Goal: Transaction & Acquisition: Purchase product/service

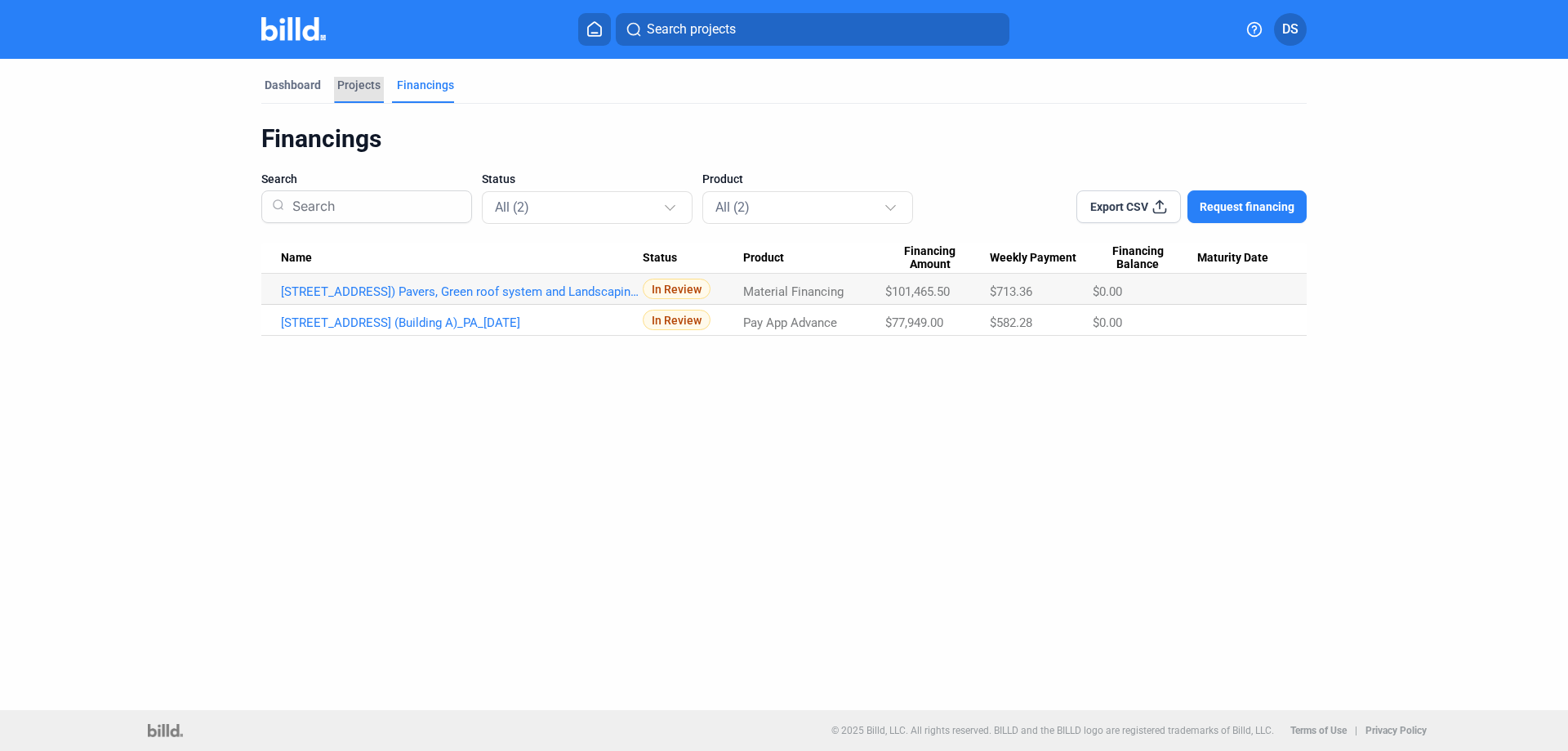
click at [353, 80] on div "Projects" at bounding box center [359, 85] width 43 height 16
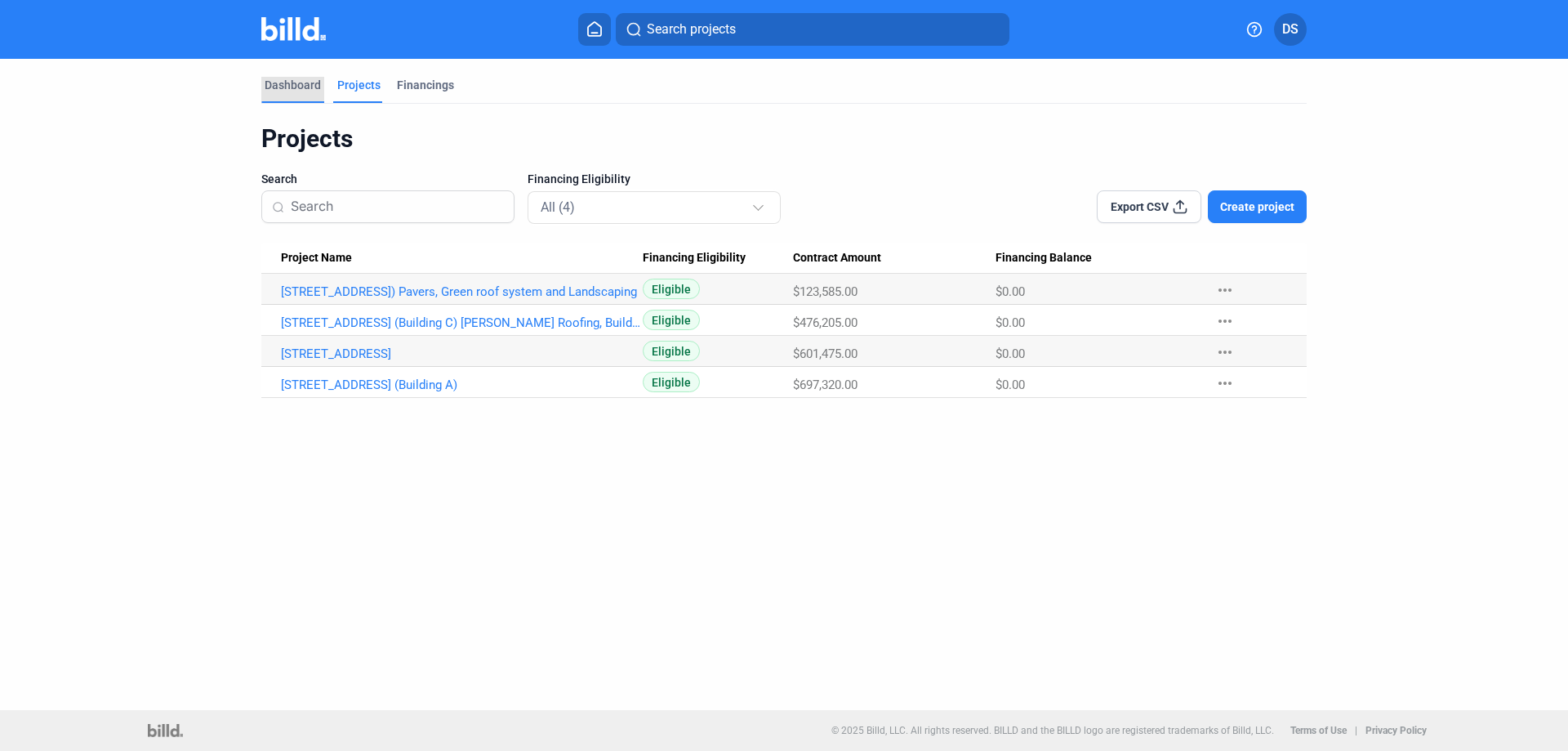
click at [281, 79] on div "Dashboard" at bounding box center [292, 85] width 57 height 16
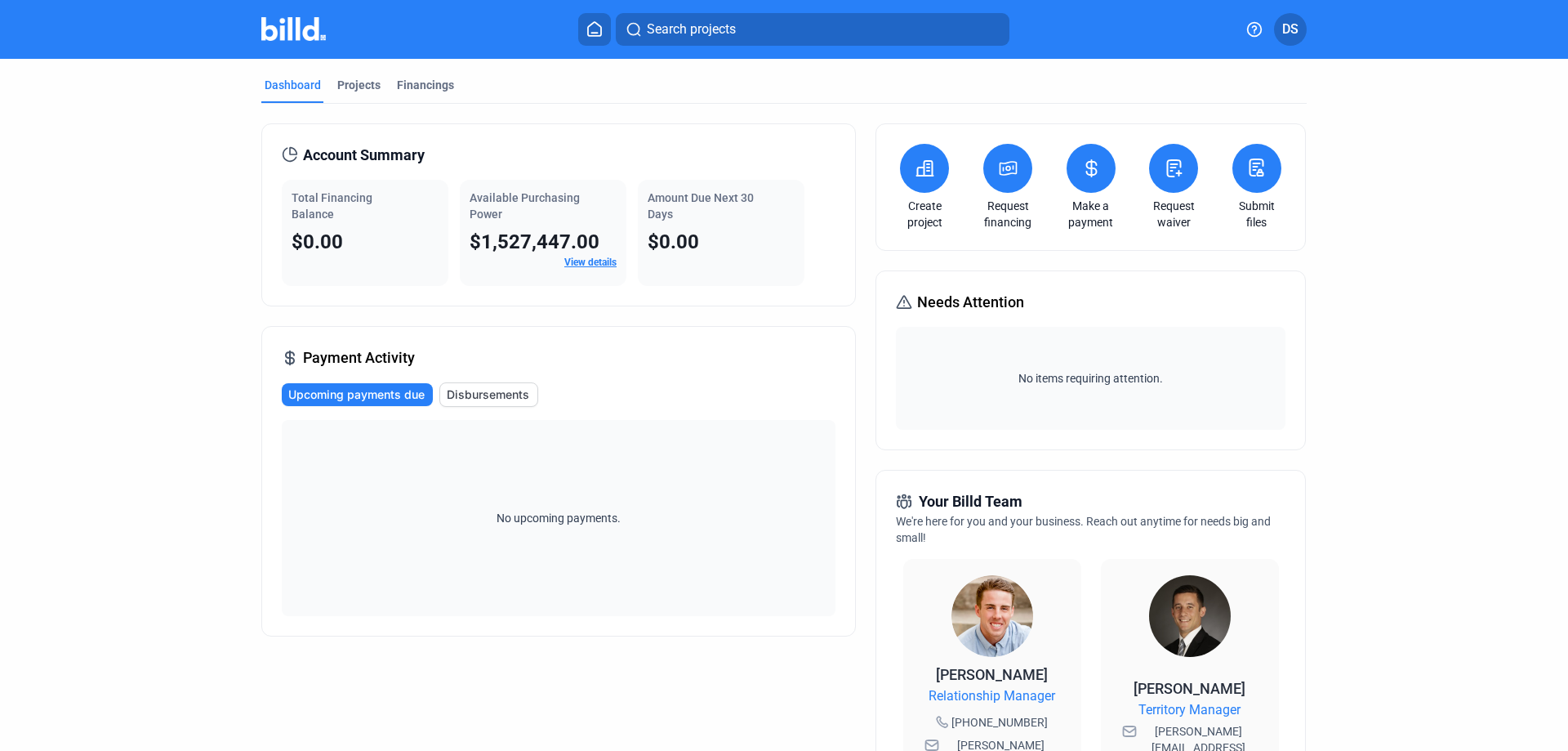
click at [1018, 187] on button at bounding box center [1007, 168] width 49 height 49
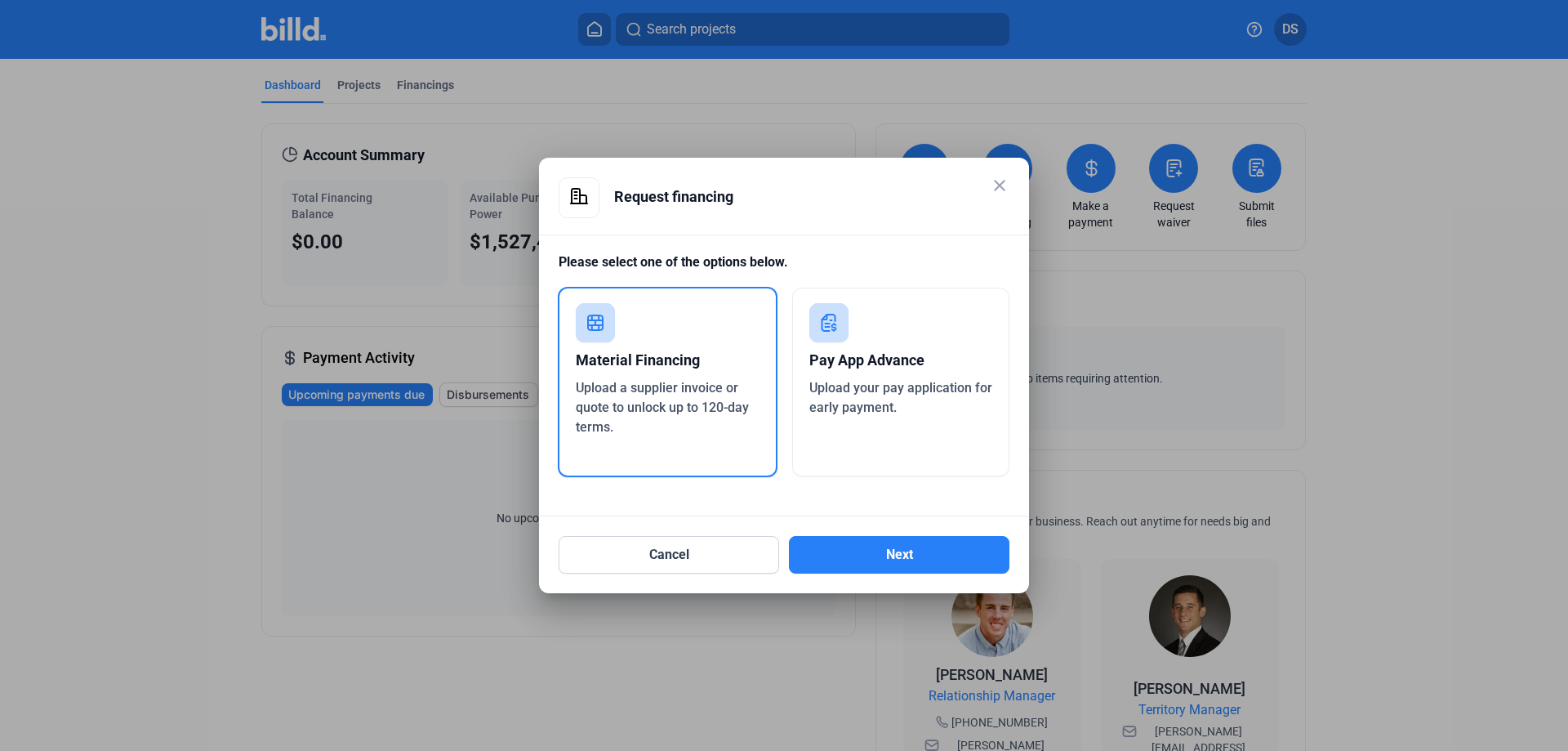
click at [1006, 177] on mat-icon "close" at bounding box center [1000, 185] width 20 height 20
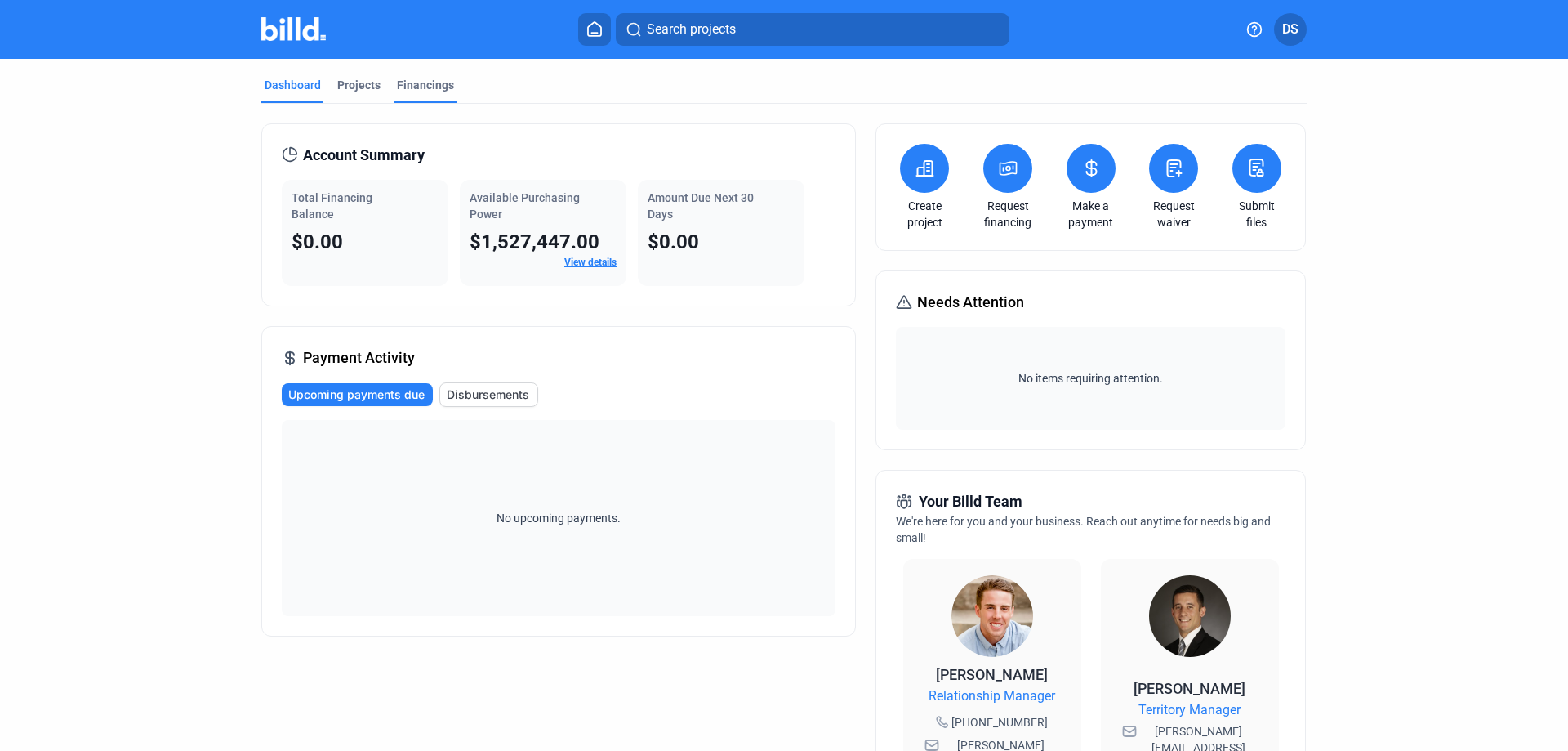
click at [396, 86] on div "Financings" at bounding box center [425, 85] width 58 height 16
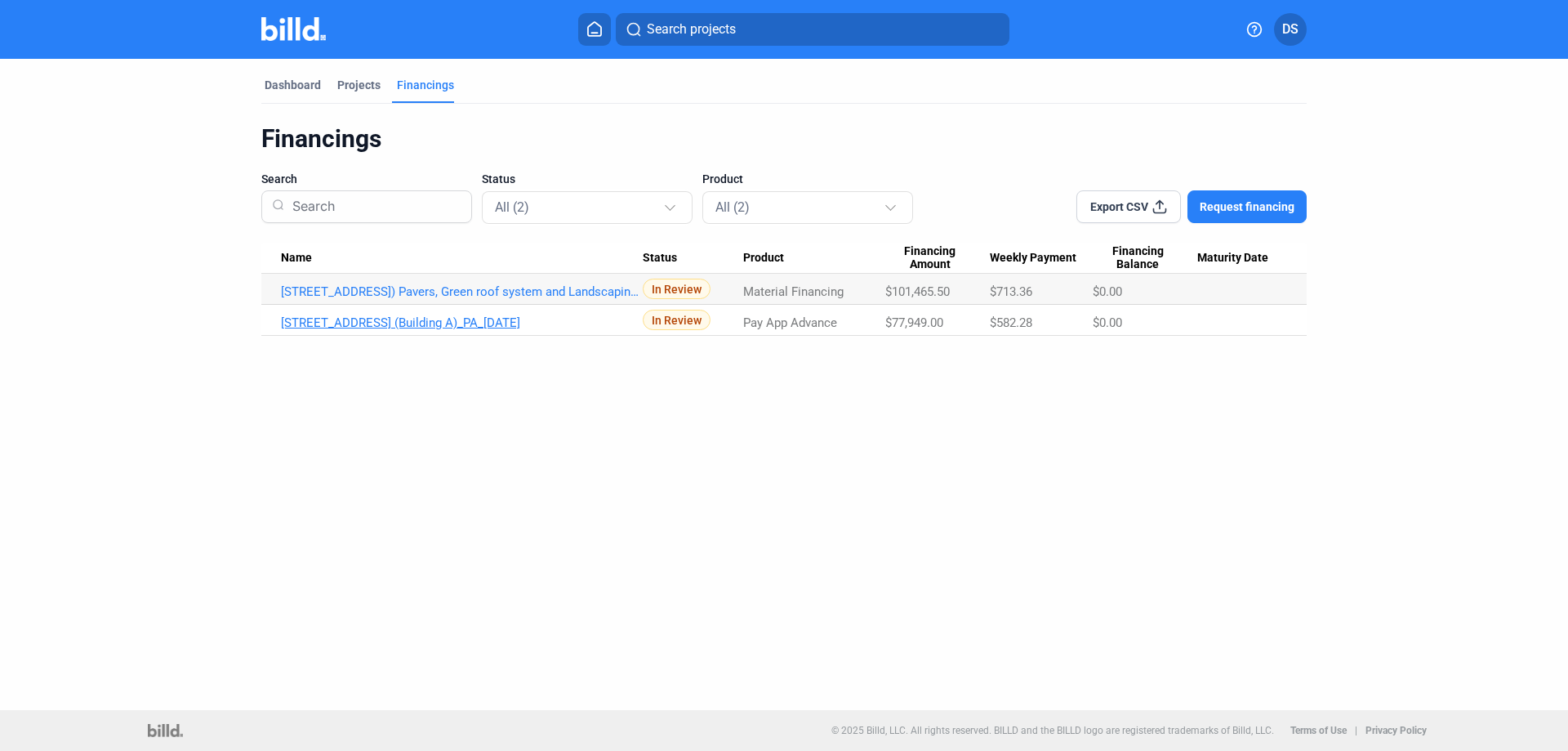
click at [415, 299] on link "[STREET_ADDRESS] (Building A)_PA_[DATE]" at bounding box center [461, 291] width 361 height 14
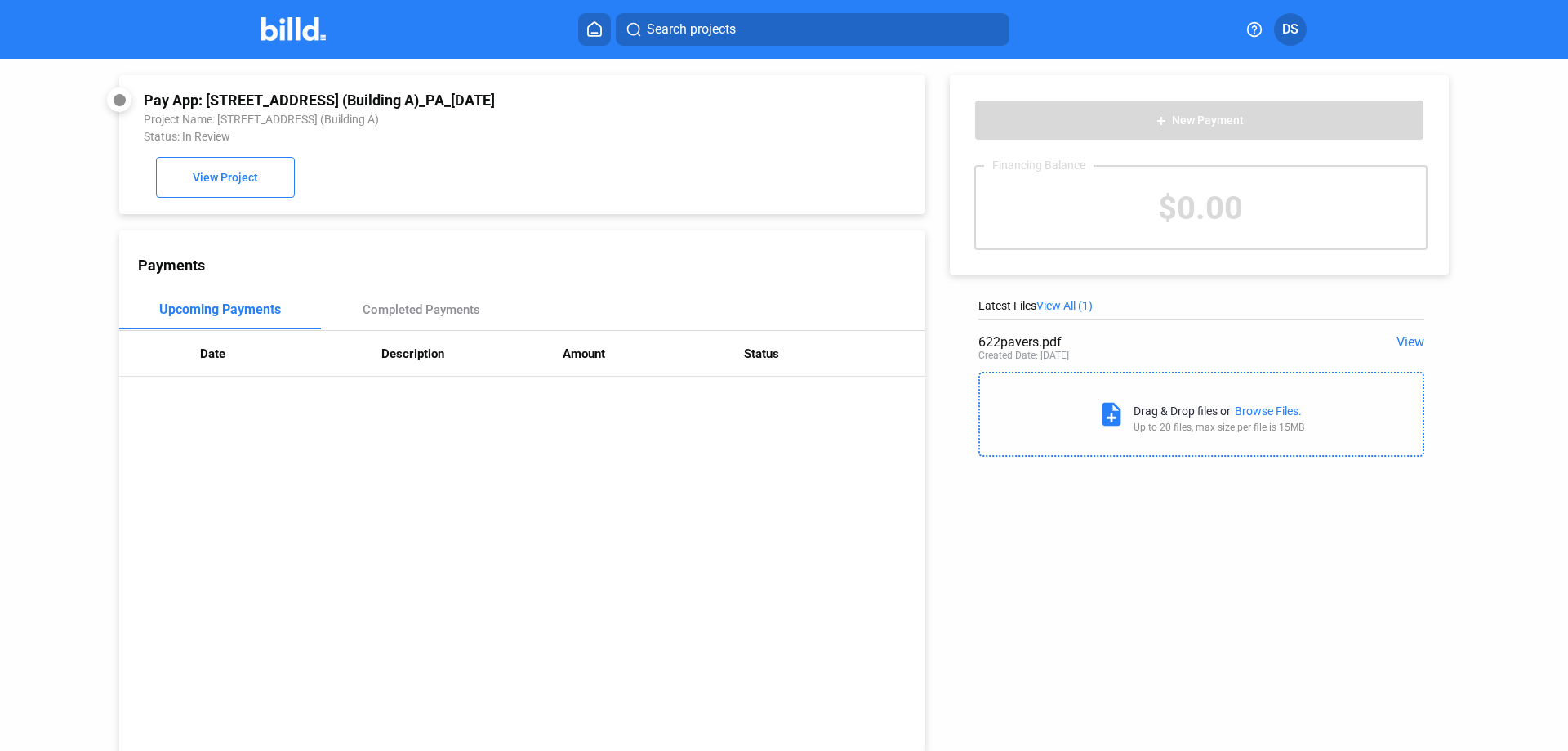
click at [309, 37] on img at bounding box center [294, 29] width 65 height 23
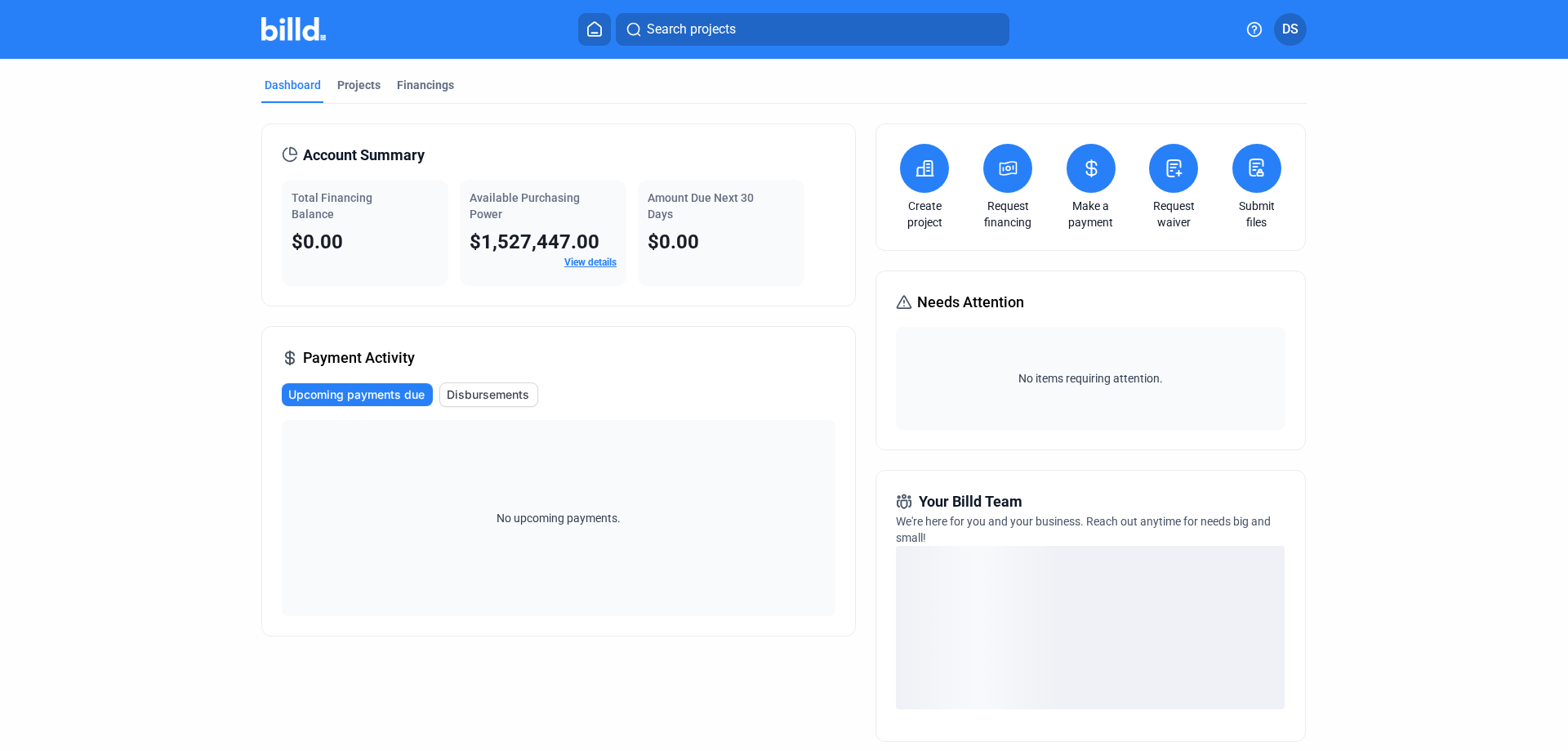
click at [929, 173] on icon at bounding box center [925, 168] width 16 height 14
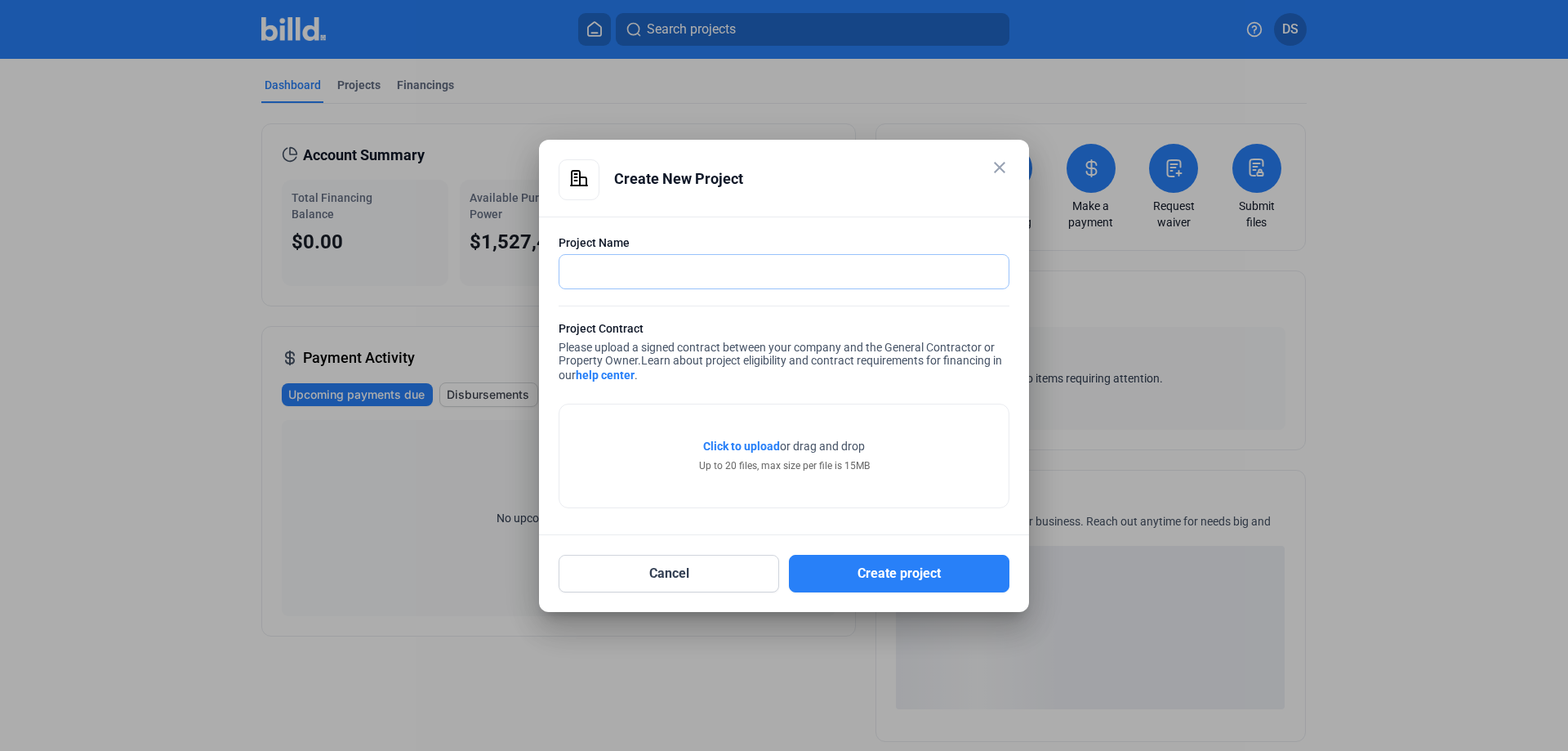
click at [599, 279] on input "text" at bounding box center [775, 271] width 432 height 33
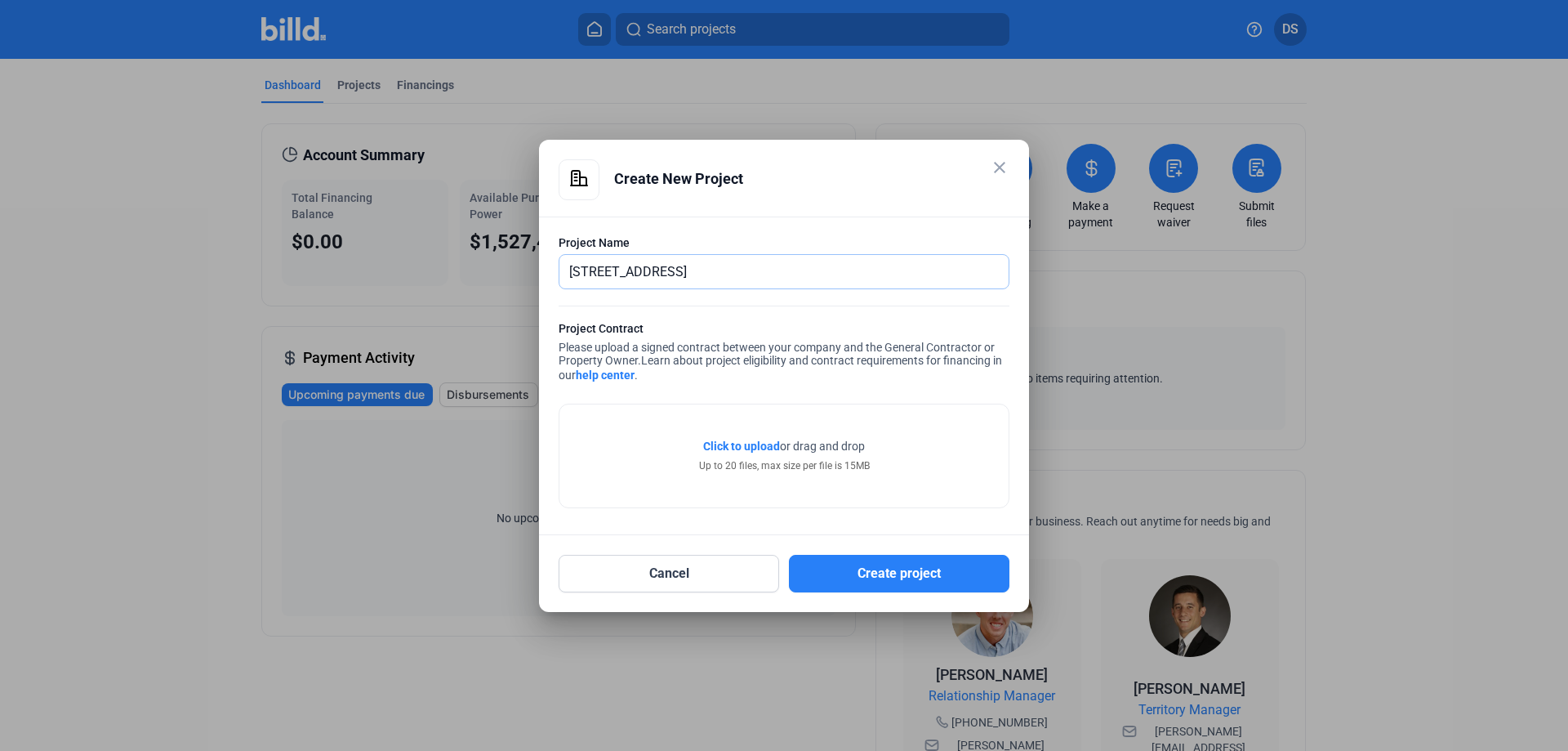
type input "[STREET_ADDRESS]"
click at [724, 449] on span "Click to upload" at bounding box center [741, 446] width 76 height 13
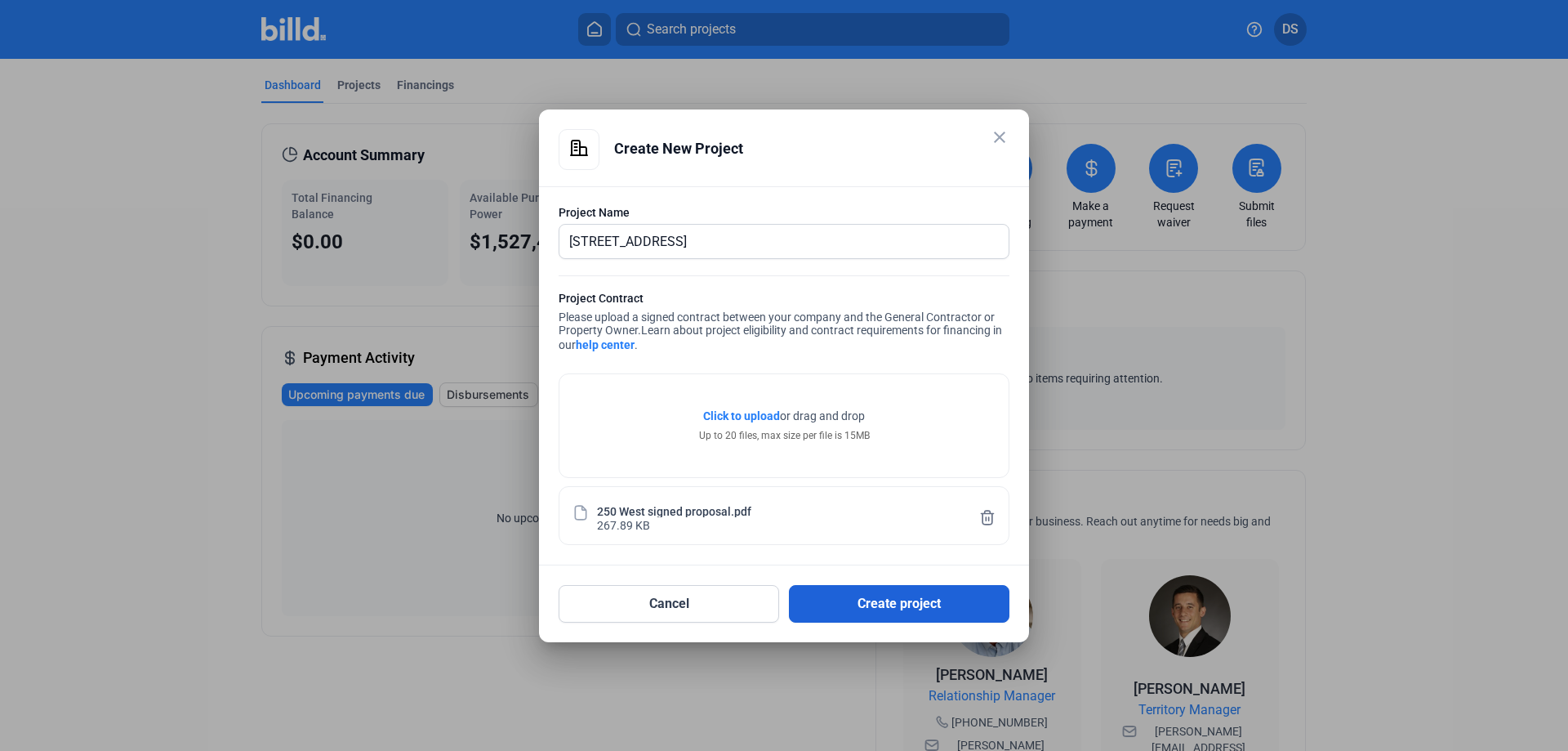
click at [830, 603] on button "Create project" at bounding box center [898, 603] width 220 height 38
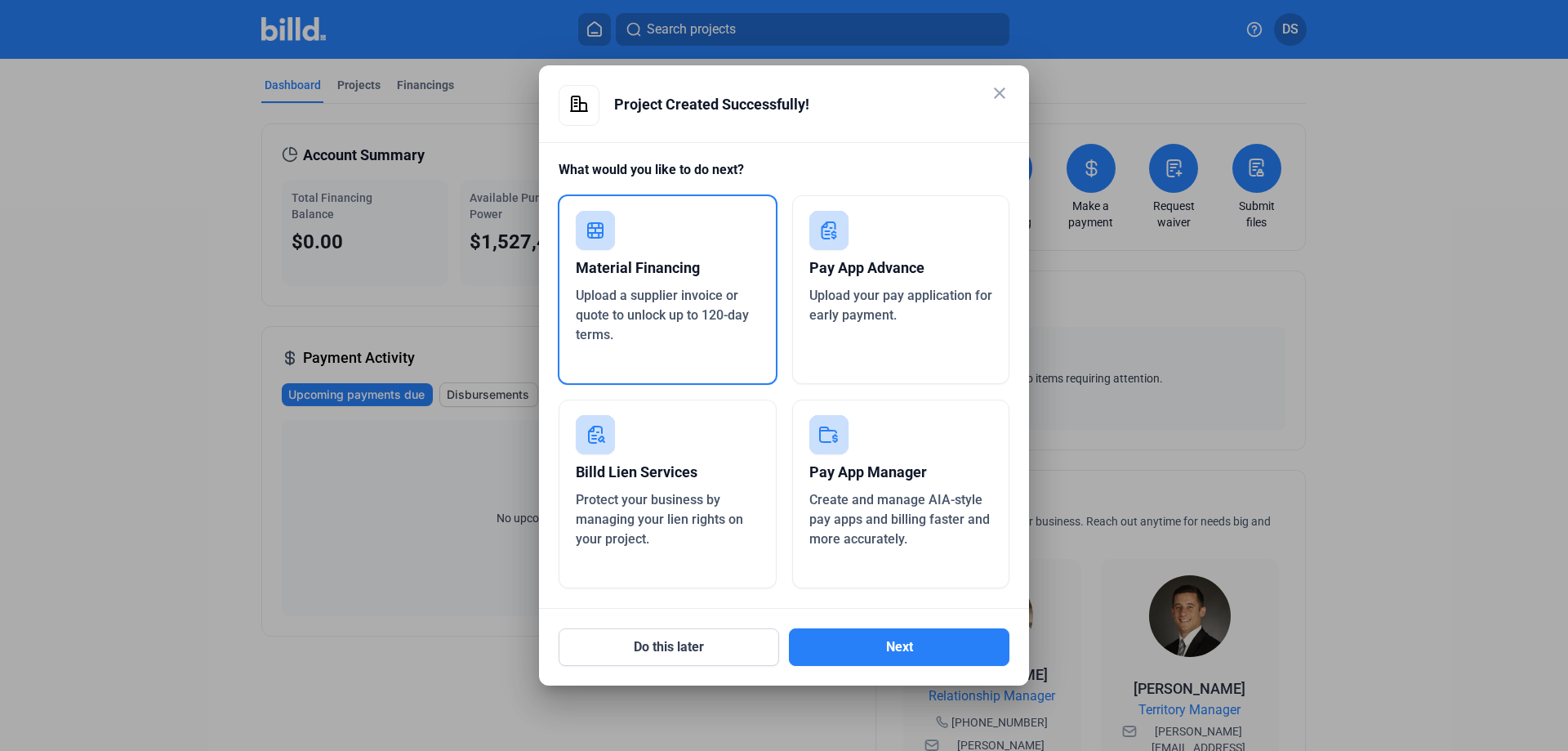
click at [887, 282] on div "Pay App Advance" at bounding box center [901, 268] width 183 height 36
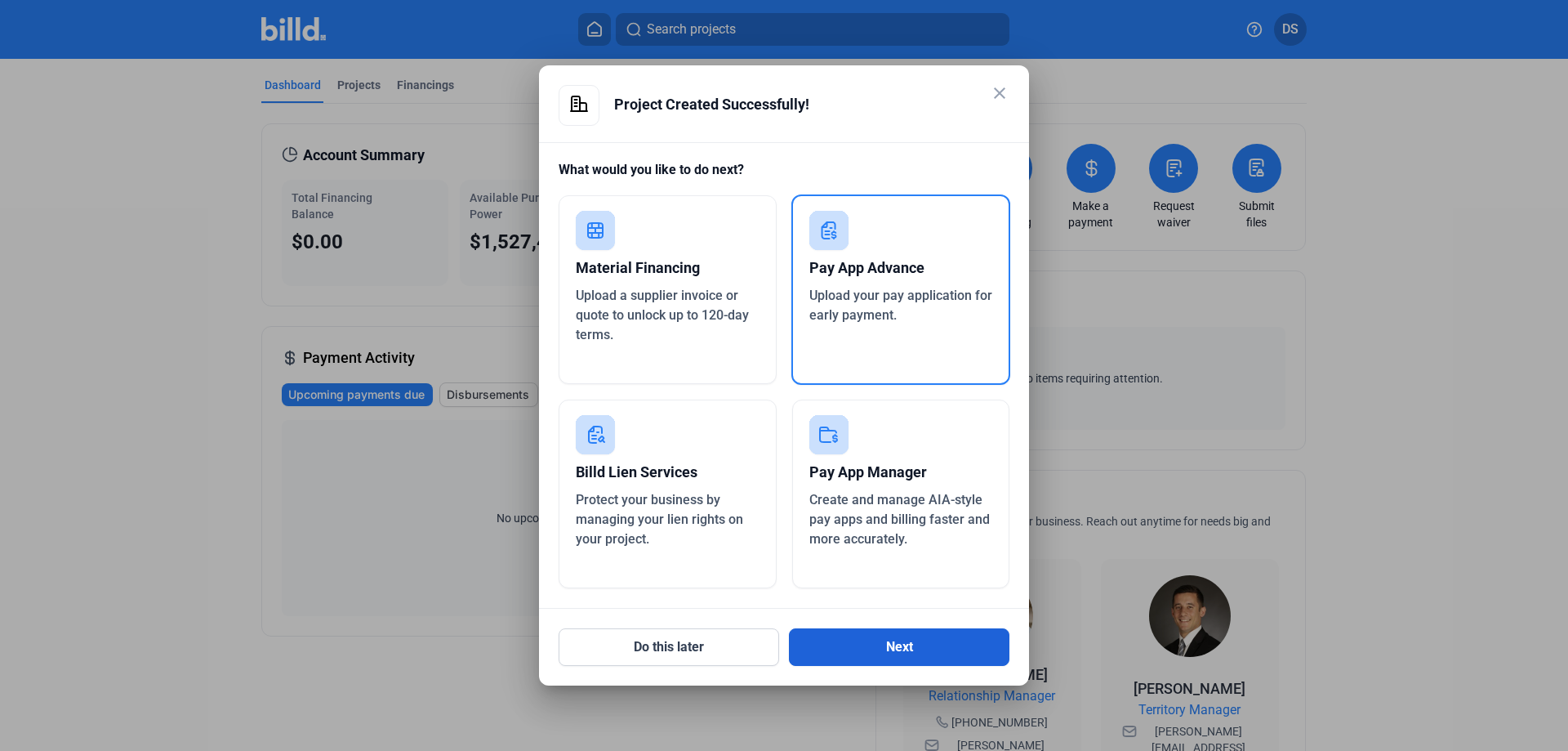
click at [921, 647] on button "Next" at bounding box center [898, 647] width 220 height 38
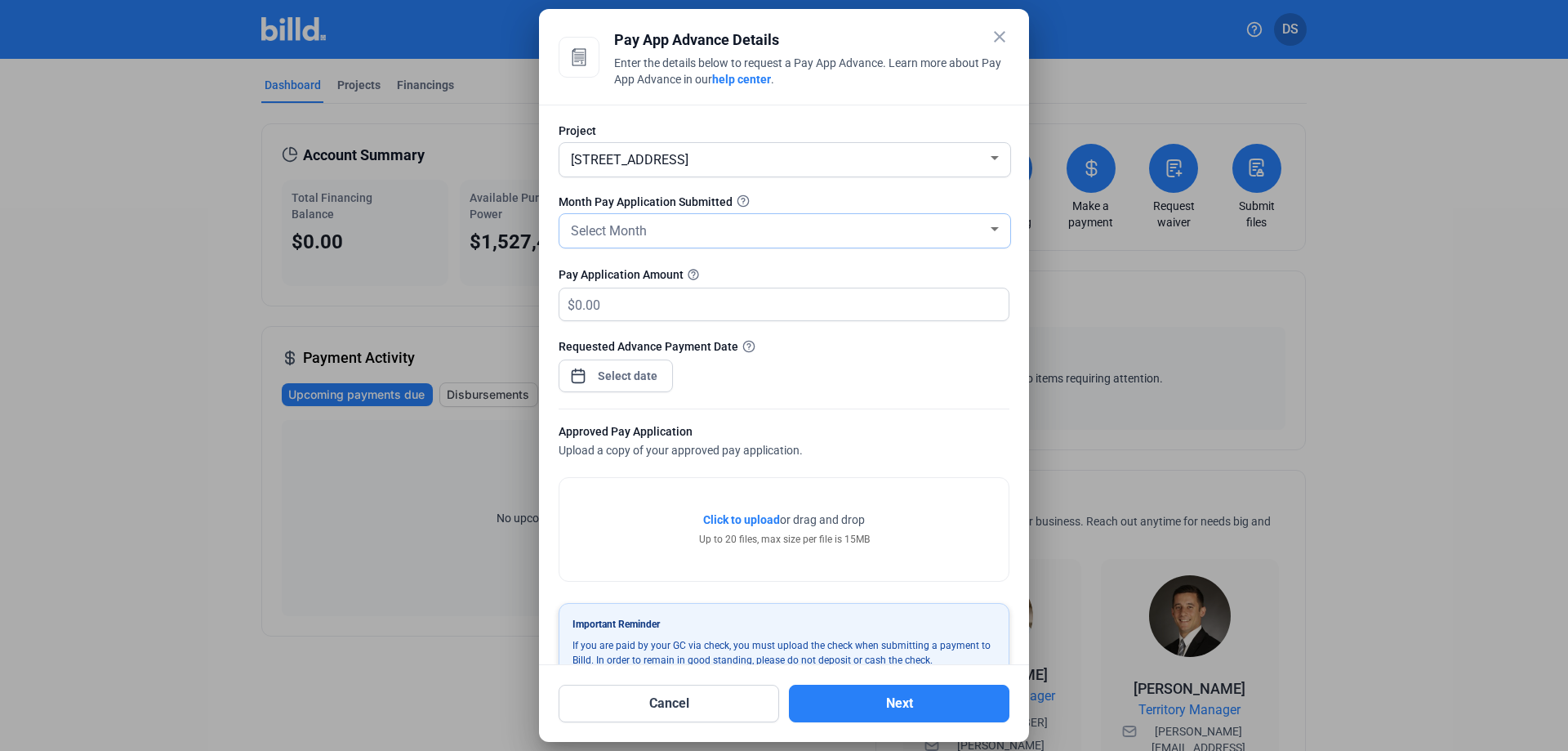
click at [614, 237] on span "Select Month" at bounding box center [609, 230] width 76 height 15
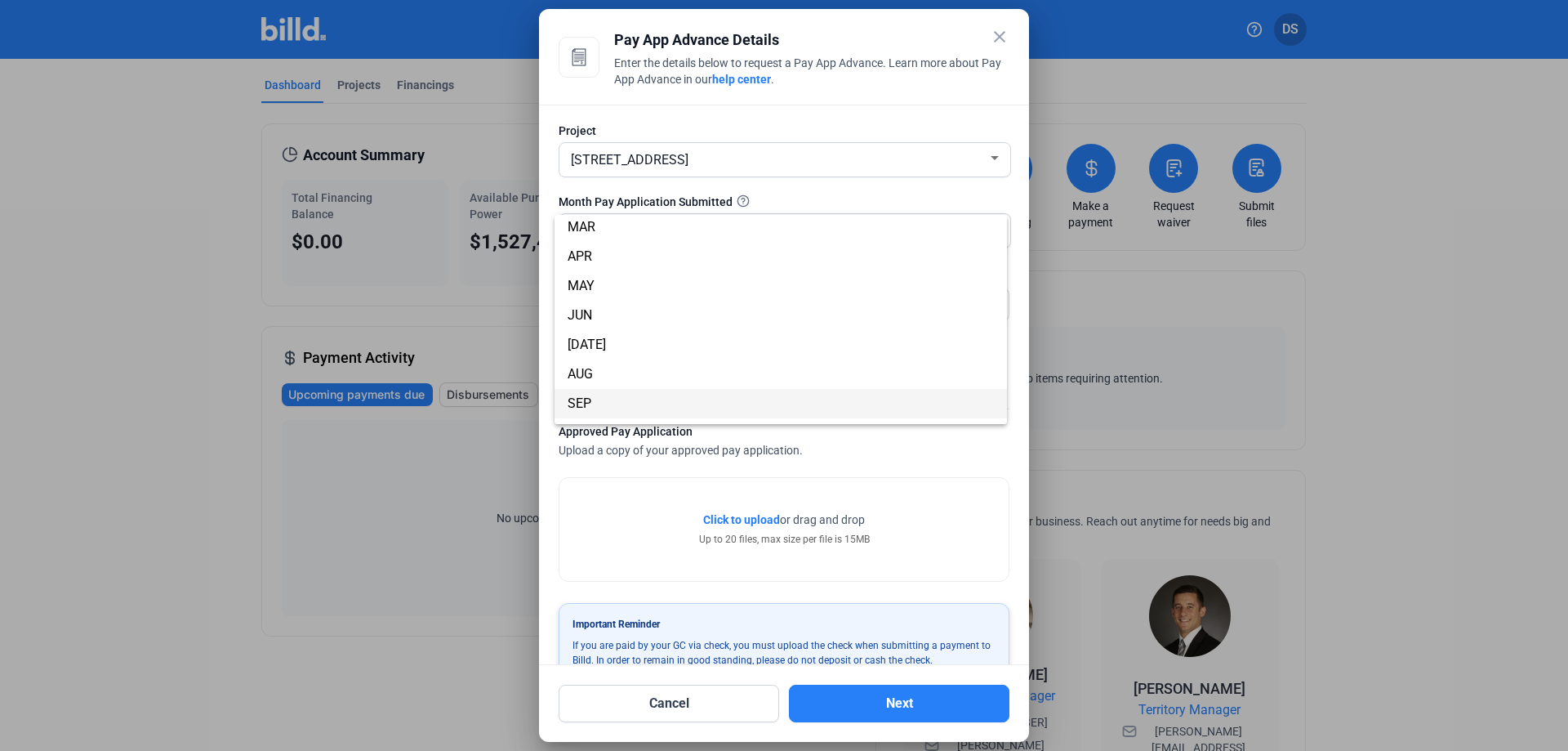
scroll to position [144, 0]
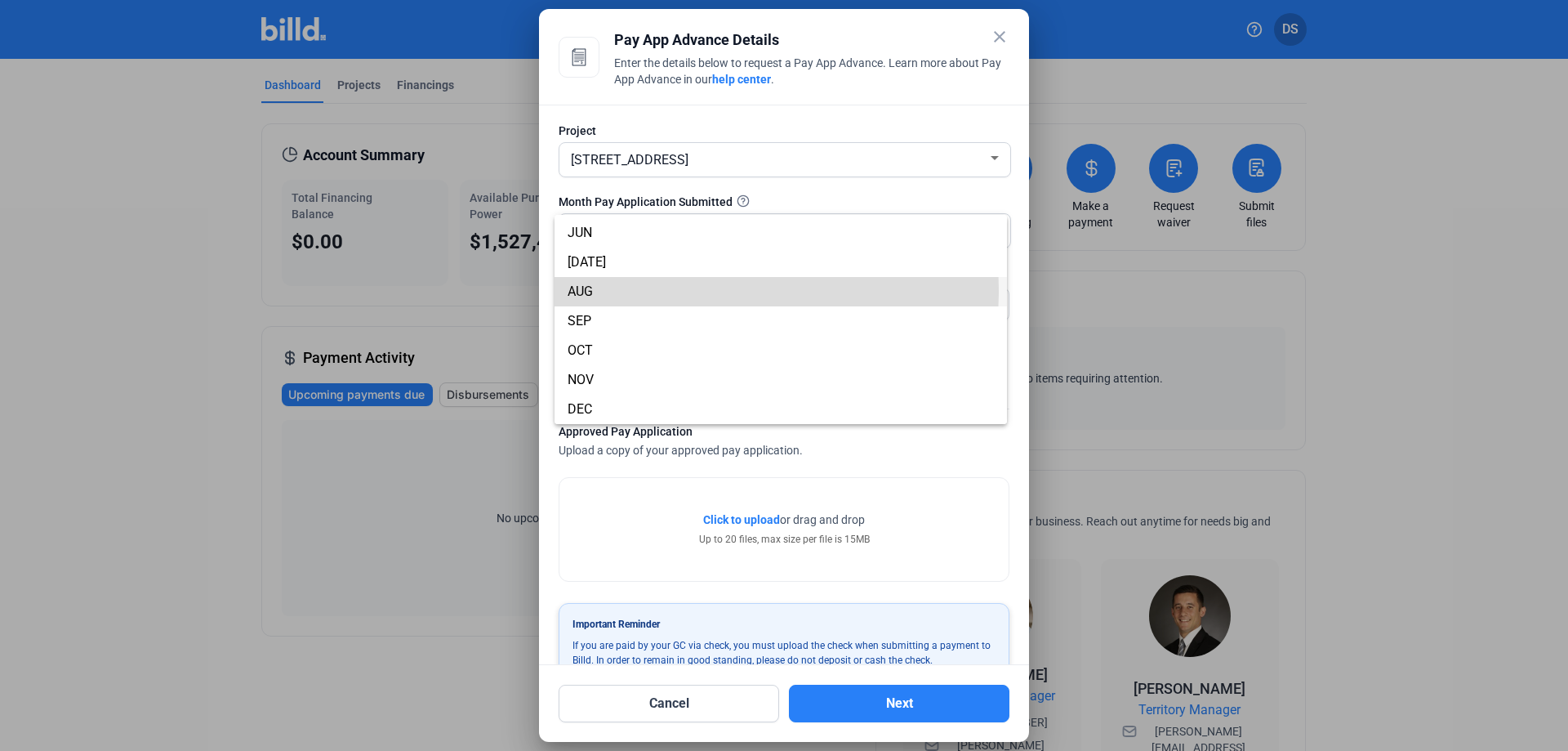
click at [587, 290] on span "AUG" at bounding box center [580, 291] width 25 height 15
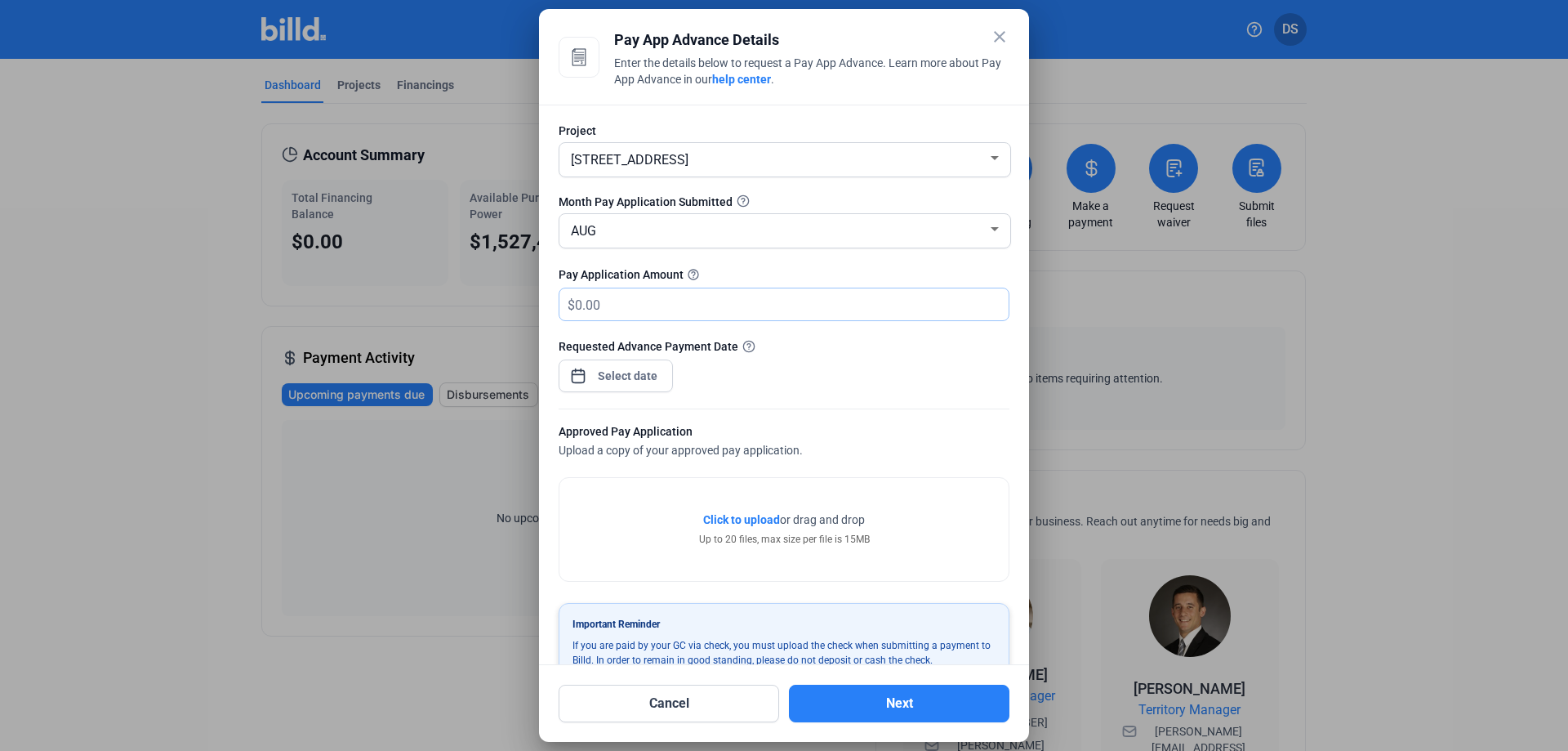
click at [601, 308] on input "text" at bounding box center [791, 304] width 433 height 31
type input "77,777.78"
click at [635, 369] on div "close Pay App Advance Details Enter the details below to request a Pay App Adva…" at bounding box center [784, 375] width 1568 height 751
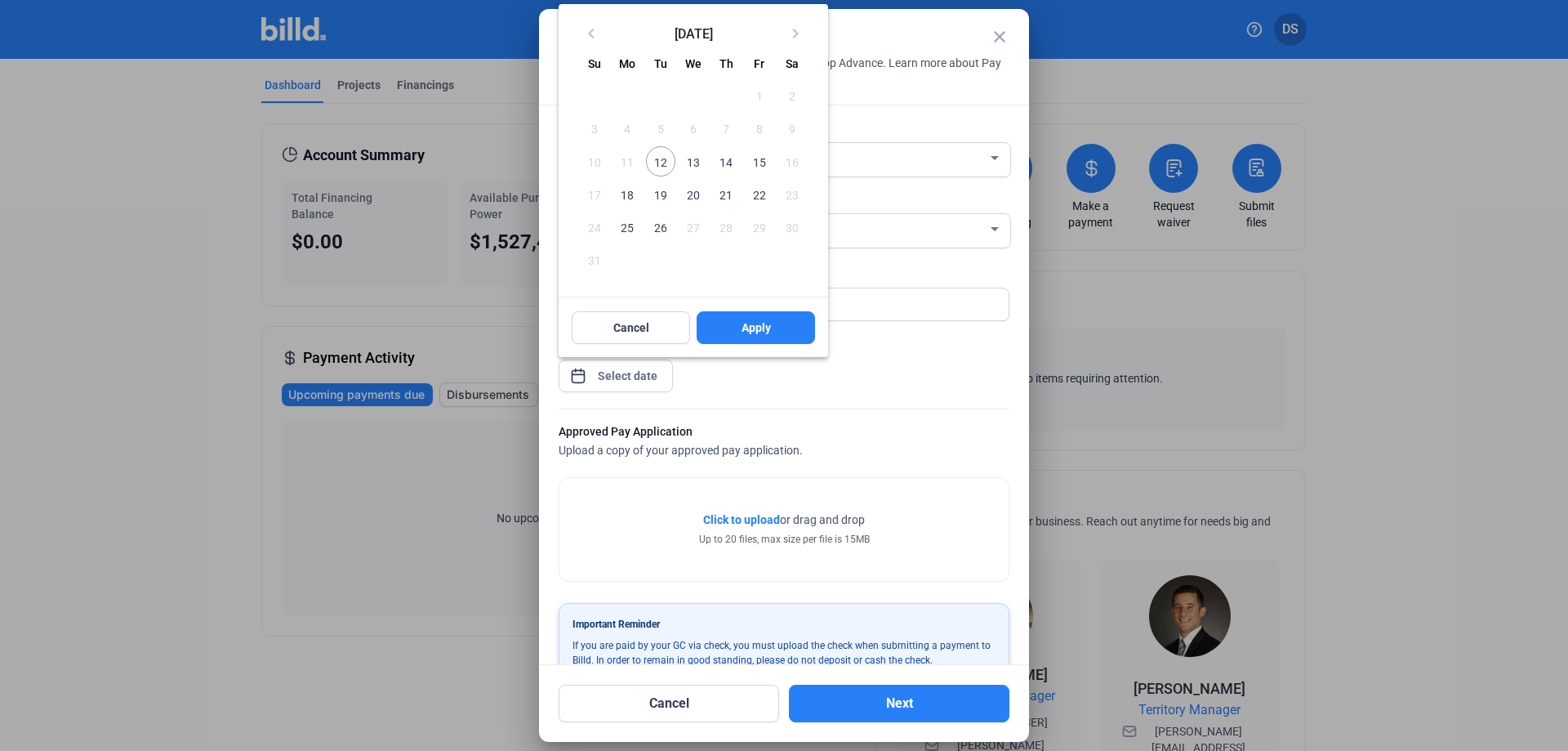
click at [668, 156] on span "12" at bounding box center [660, 161] width 30 height 30
click at [754, 329] on span "Apply" at bounding box center [756, 327] width 30 height 16
click at [740, 330] on button "Apply" at bounding box center [756, 327] width 119 height 32
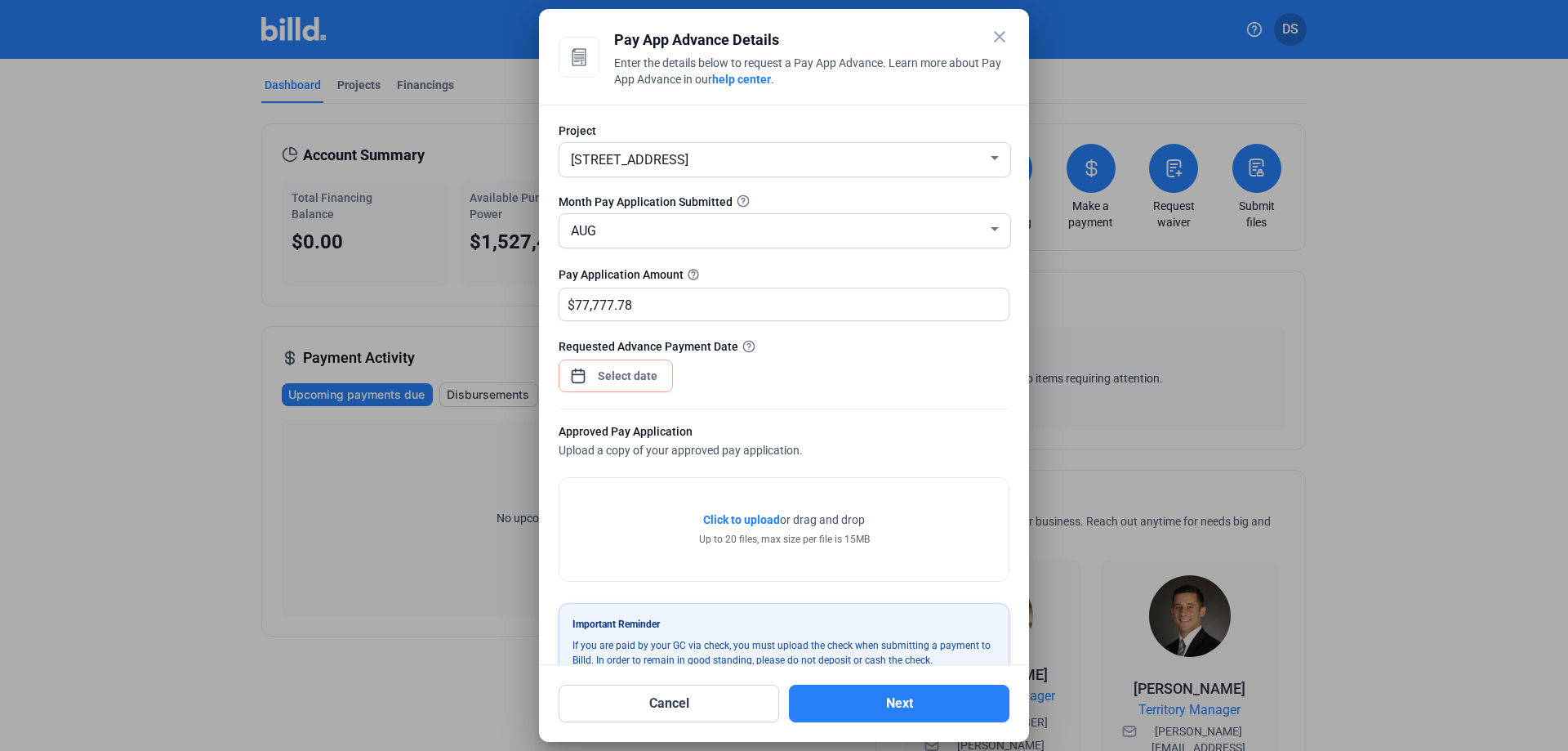
click at [747, 523] on span "Click to upload" at bounding box center [741, 519] width 76 height 13
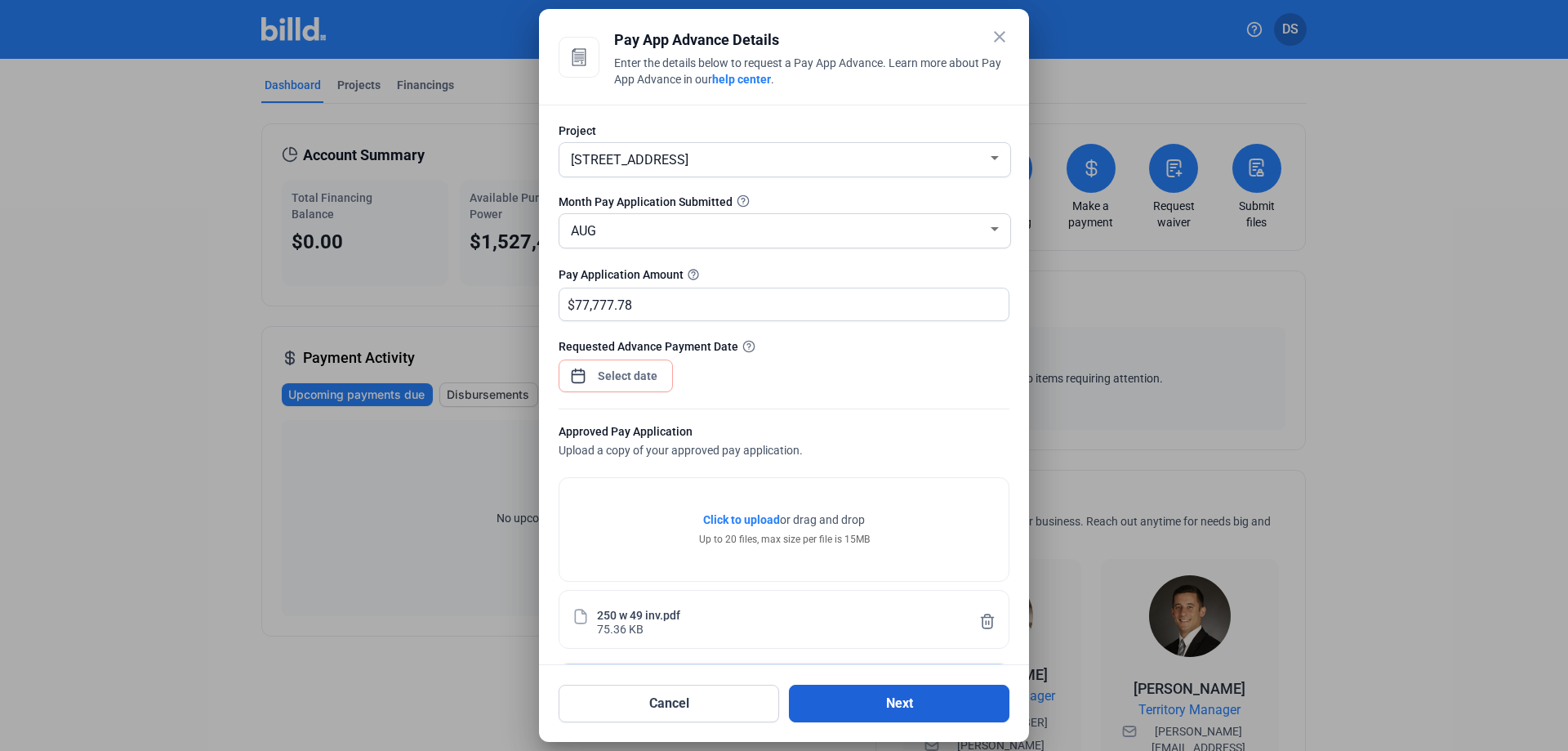
click at [866, 703] on button "Next" at bounding box center [898, 703] width 220 height 38
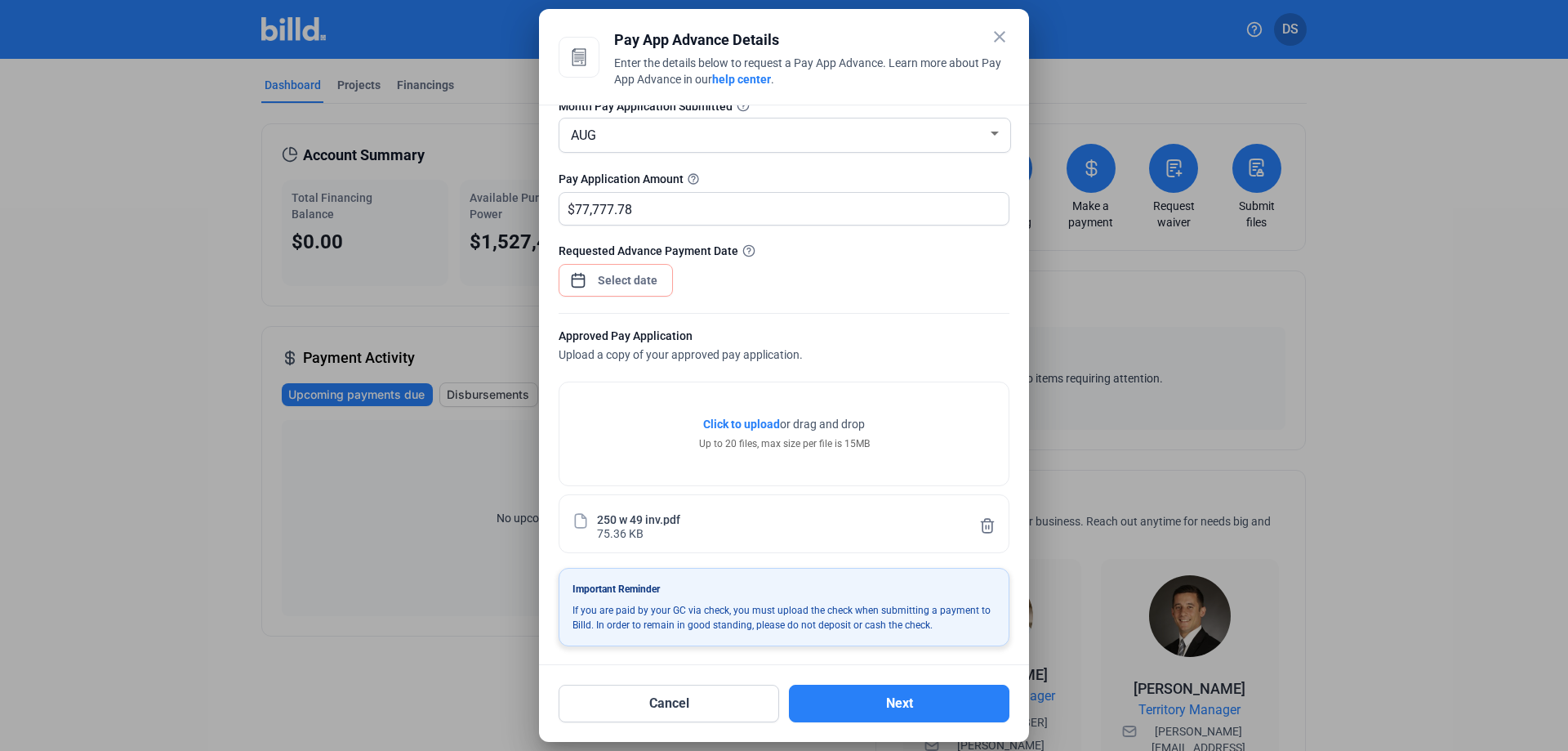
scroll to position [99, 0]
click at [843, 698] on button "Next" at bounding box center [898, 703] width 220 height 38
click at [850, 696] on button "Next" at bounding box center [898, 703] width 220 height 38
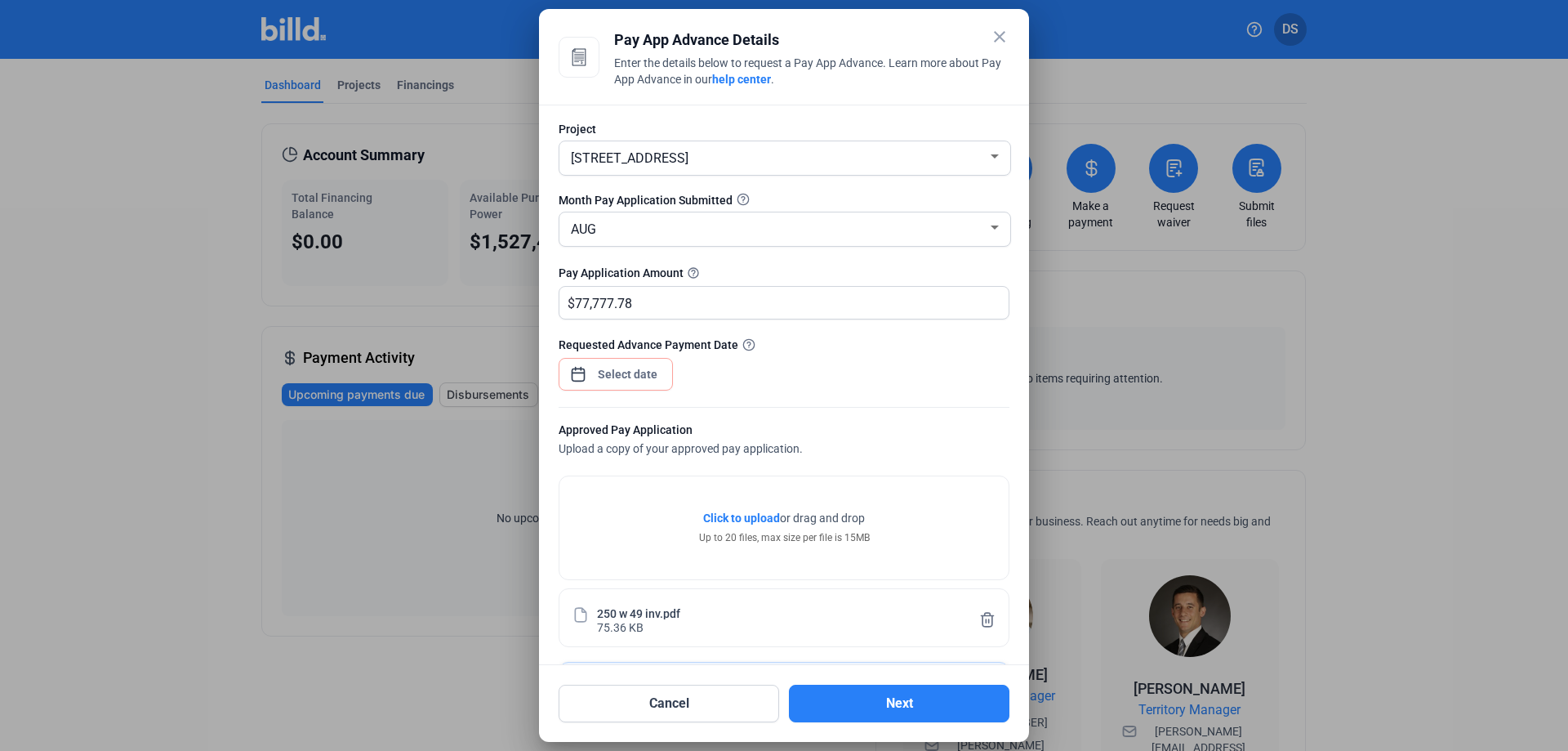
scroll to position [0, 0]
click at [635, 379] on div "close Pay App Advance Details Enter the details below to request a Pay App Adva…" at bounding box center [784, 375] width 1568 height 751
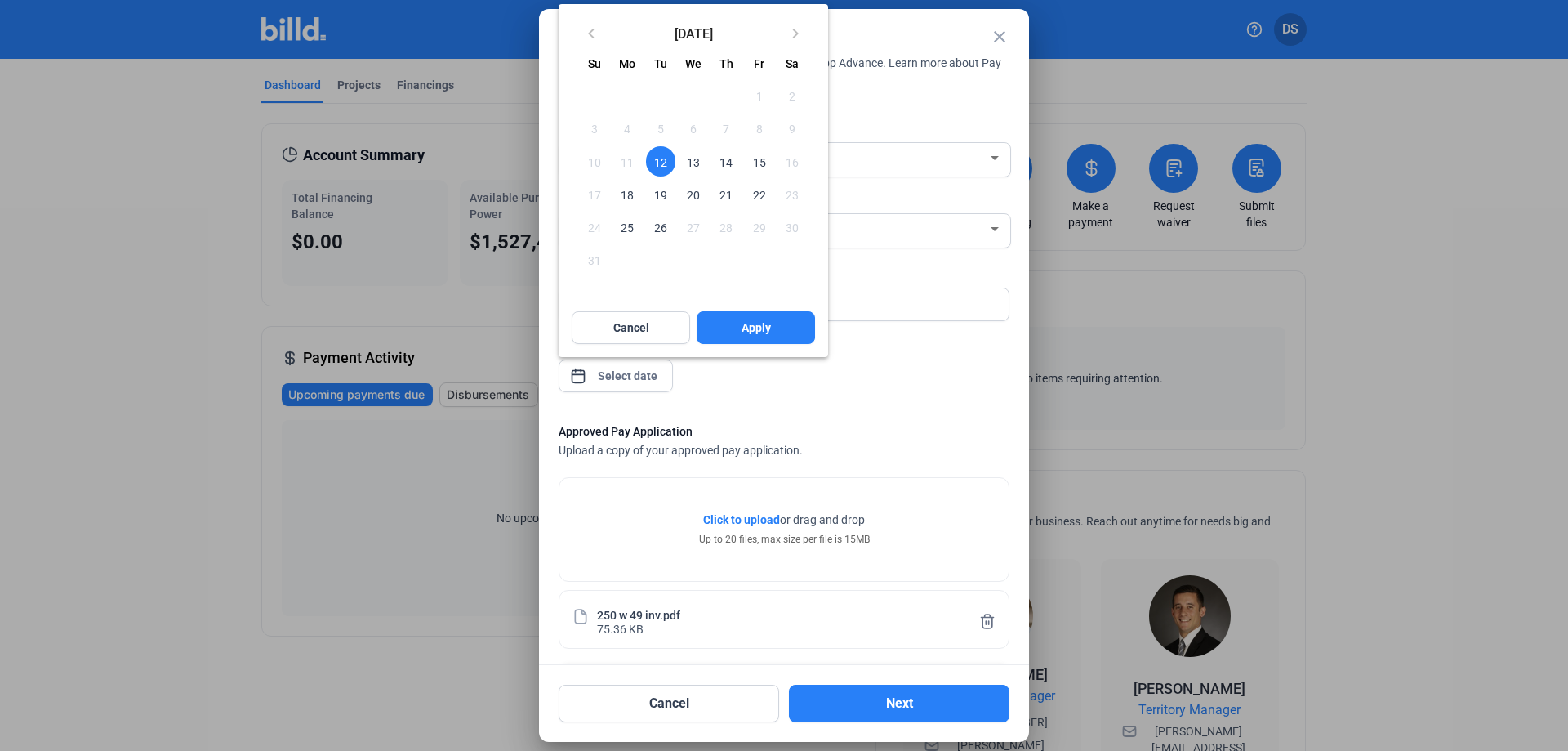
click at [652, 151] on span "12" at bounding box center [660, 161] width 30 height 30
click at [664, 165] on span "12" at bounding box center [660, 161] width 30 height 30
click at [766, 331] on span "Apply" at bounding box center [756, 327] width 30 height 16
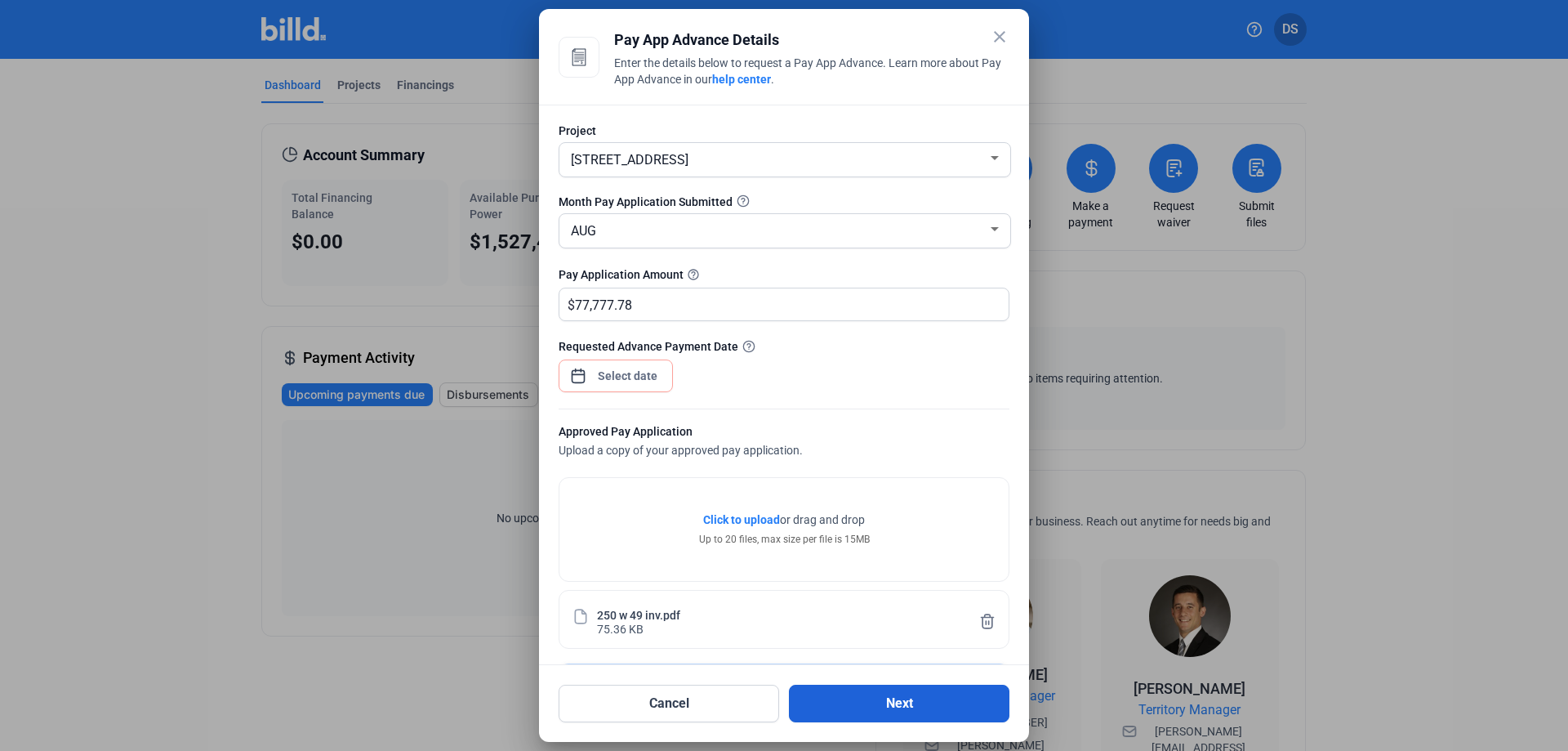
click at [872, 699] on button "Next" at bounding box center [898, 703] width 220 height 38
click at [644, 380] on div "close Pay App Advance Details Enter the details below to request a Pay App Adva…" at bounding box center [784, 375] width 1568 height 751
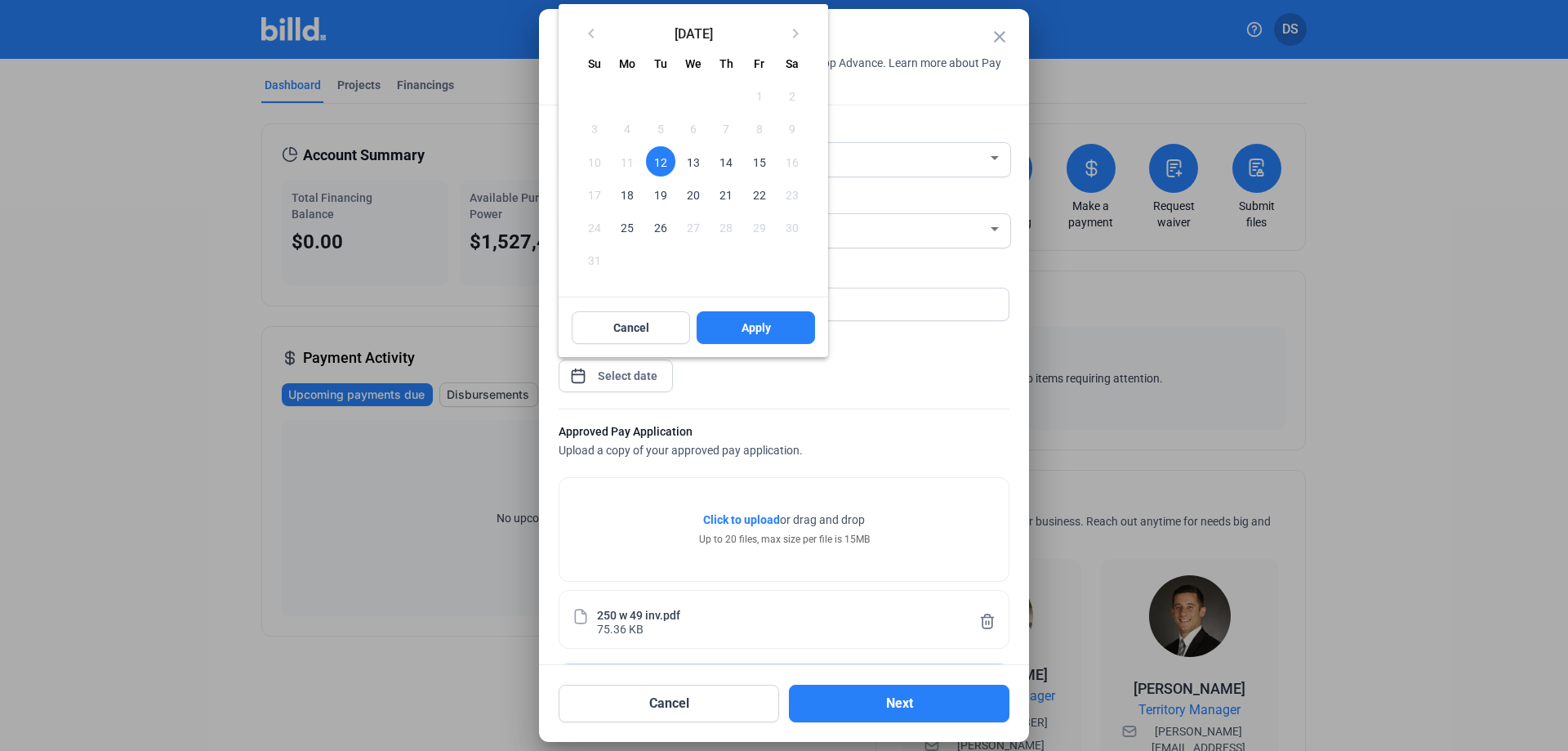
click at [685, 157] on span "13" at bounding box center [693, 161] width 30 height 30
click at [761, 332] on span "Apply" at bounding box center [756, 327] width 30 height 16
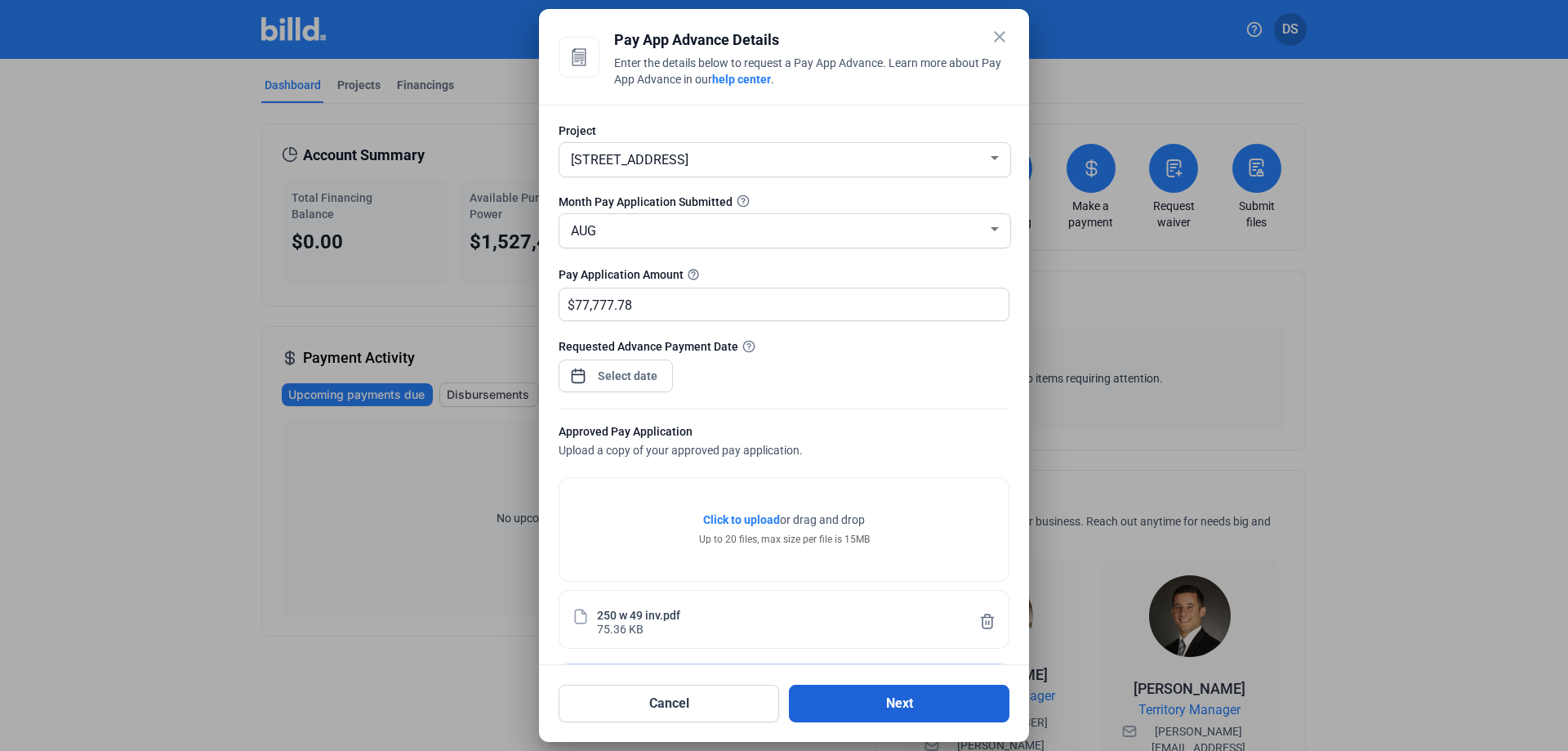
click at [930, 707] on button "Next" at bounding box center [898, 703] width 220 height 38
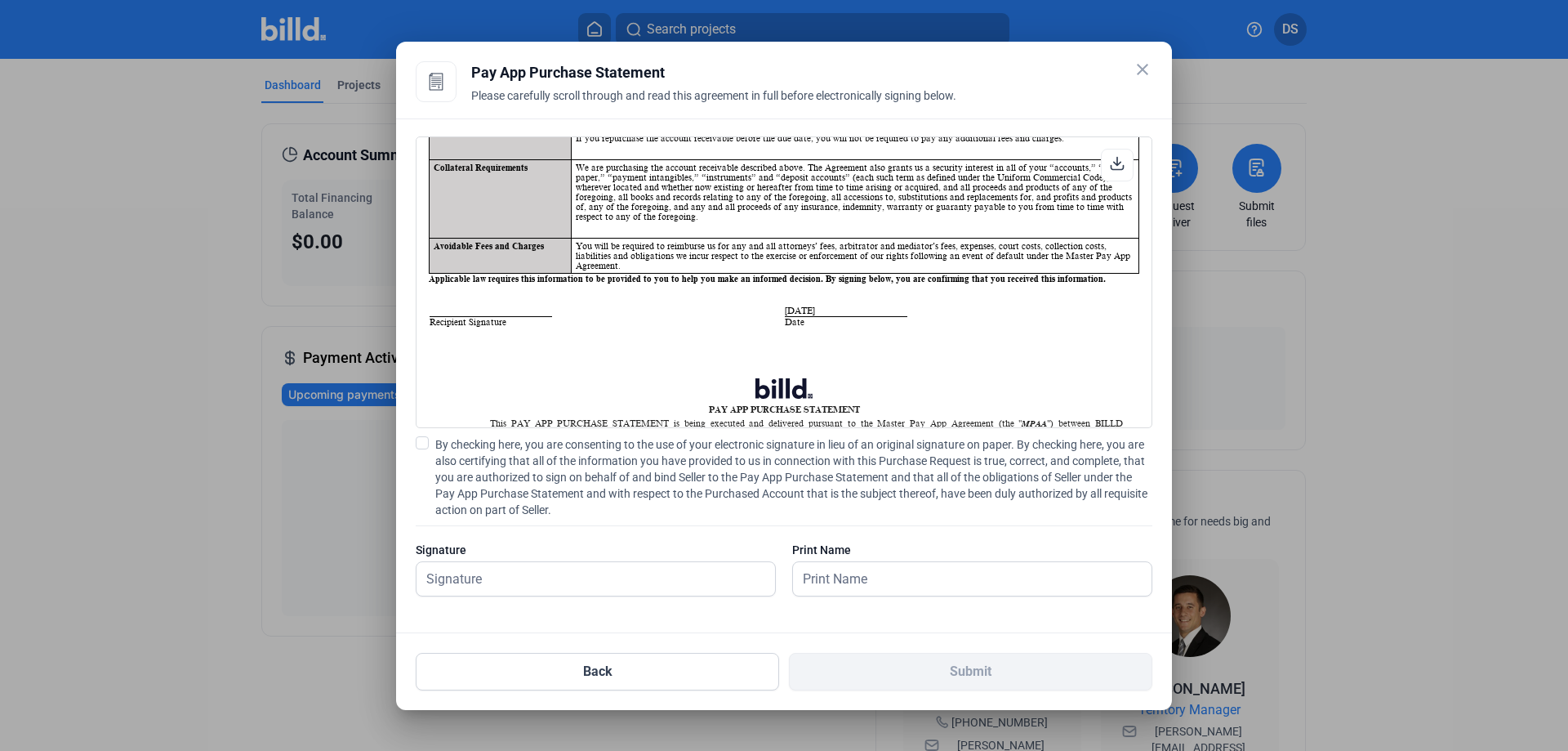
scroll to position [326, 0]
click at [474, 306] on td "Recipient Signature" at bounding box center [606, 315] width 355 height 23
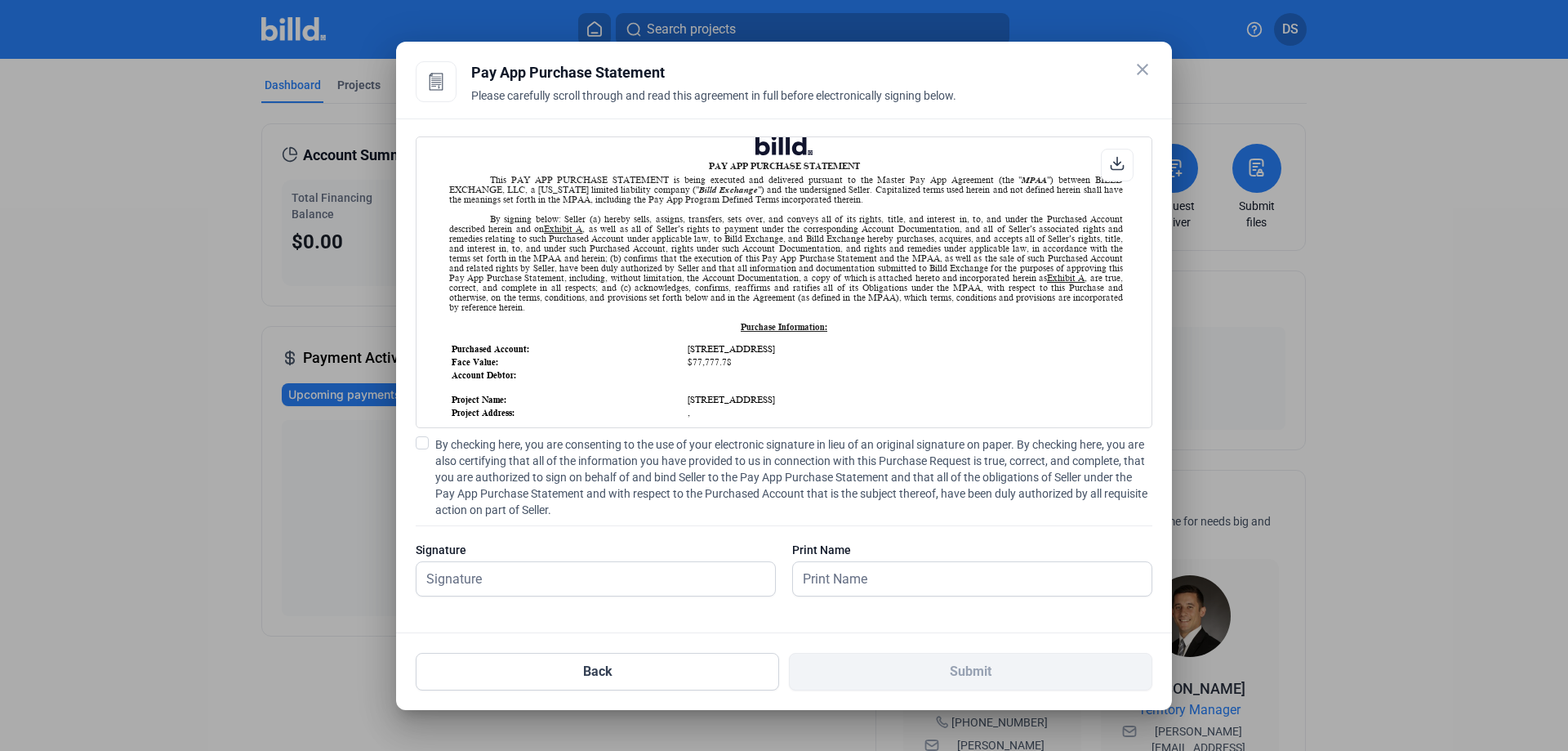
scroll to position [654, 0]
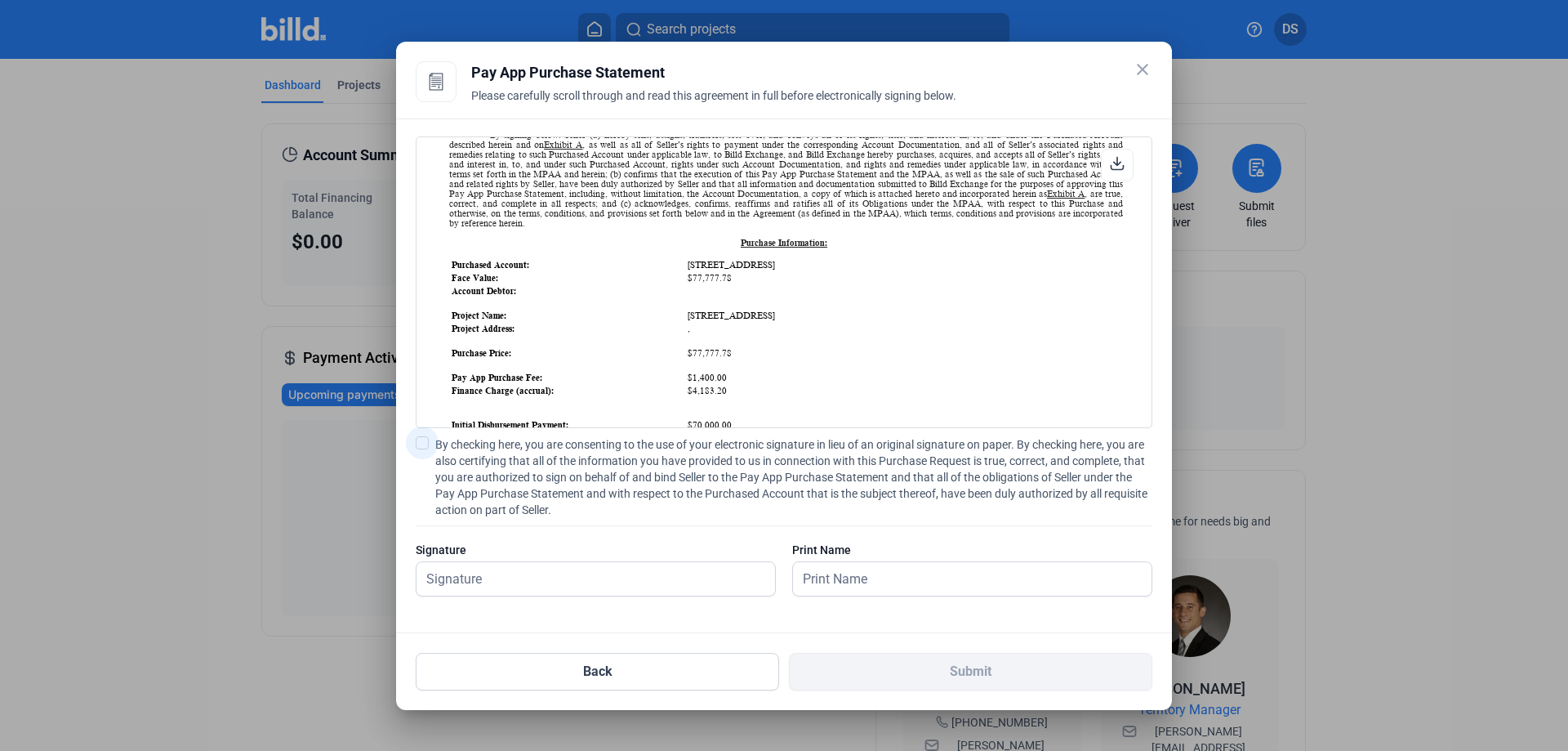
click at [416, 448] on span at bounding box center [422, 443] width 13 height 13
click at [0, 0] on input "By checking here, you are consenting to the use of your electronic signature in…" at bounding box center [0, 0] width 0 height 0
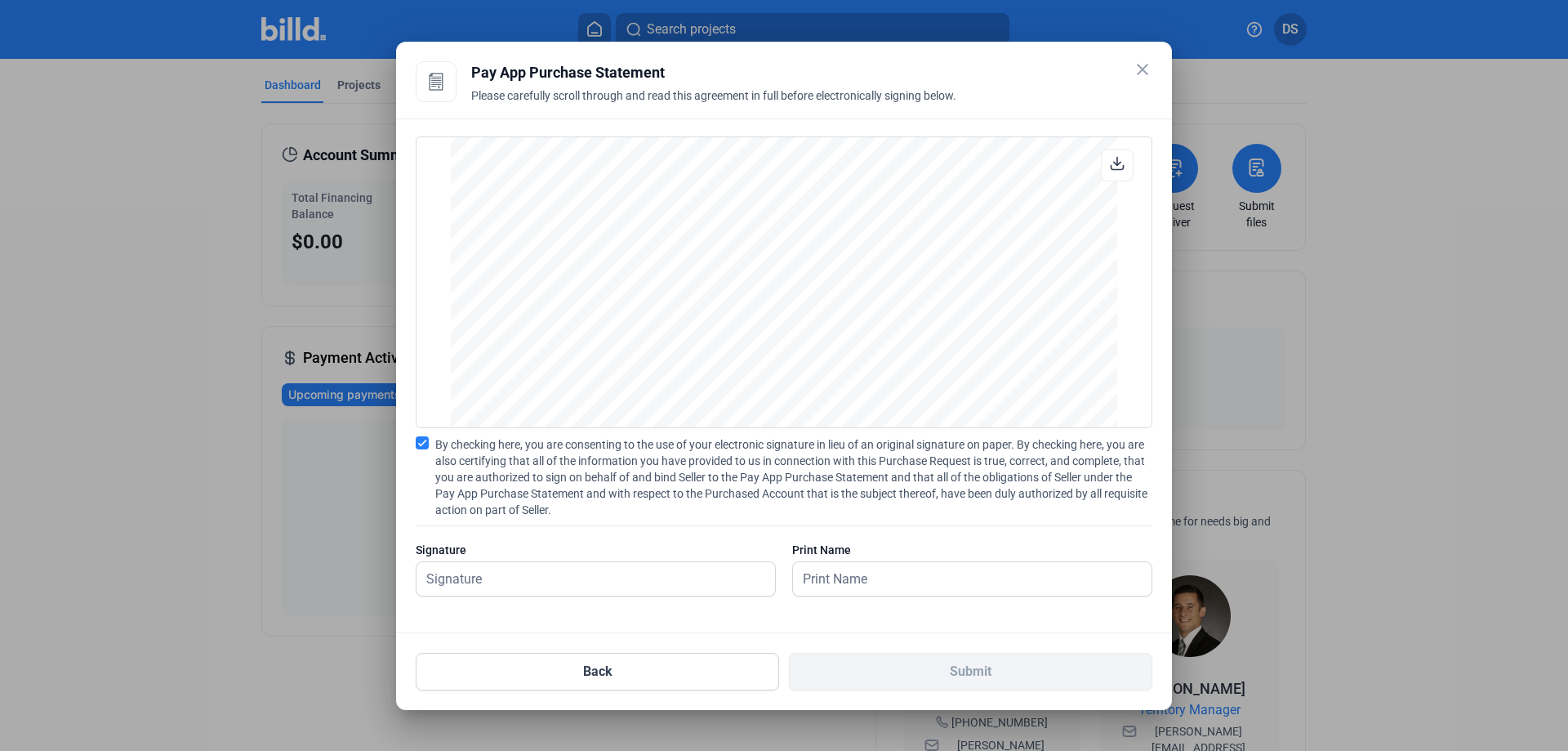
scroll to position [3503, 0]
click at [473, 584] on input "text" at bounding box center [586, 578] width 341 height 33
type input "[PERSON_NAME]"
click at [868, 570] on input "text" at bounding box center [972, 578] width 359 height 33
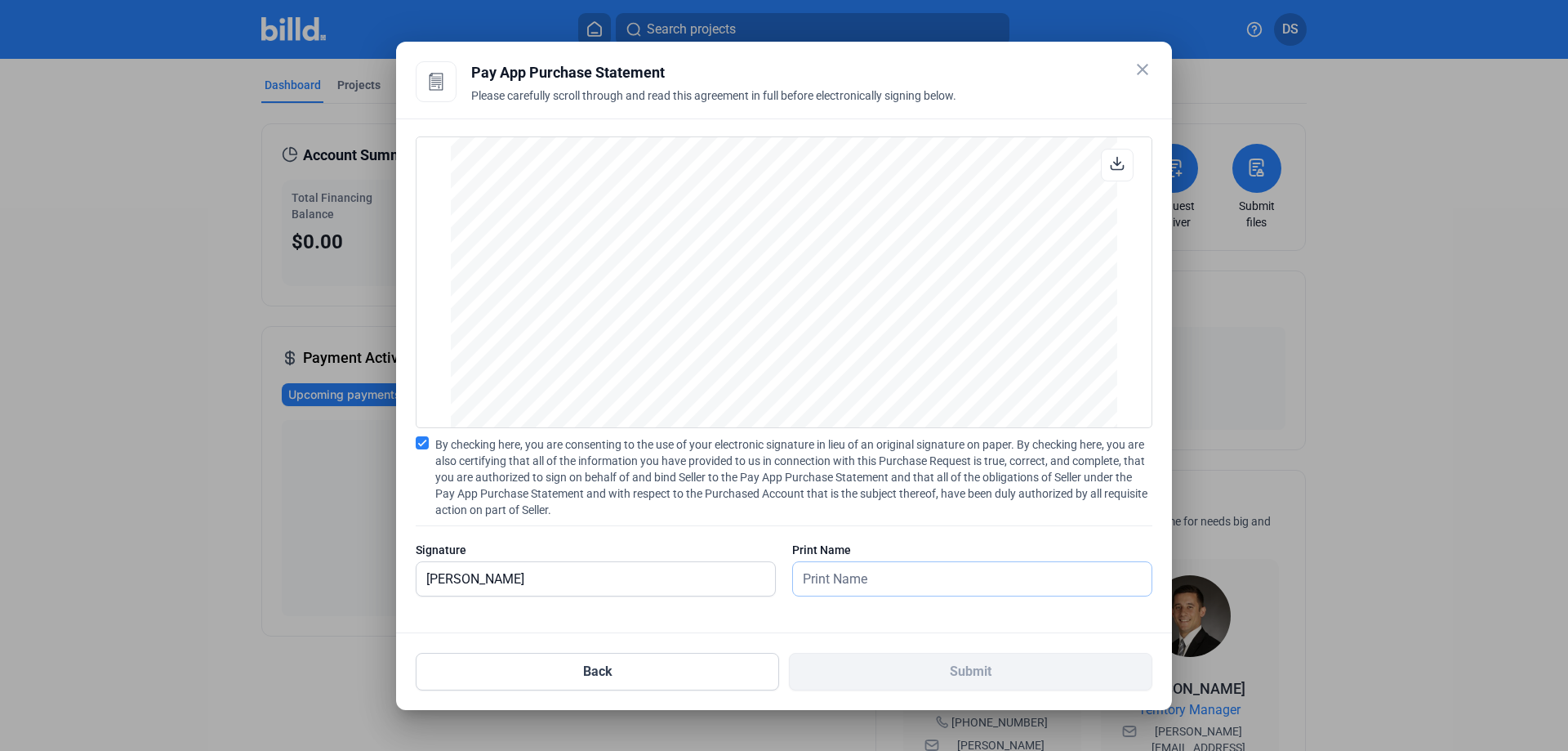
type input "[PERSON_NAME]"
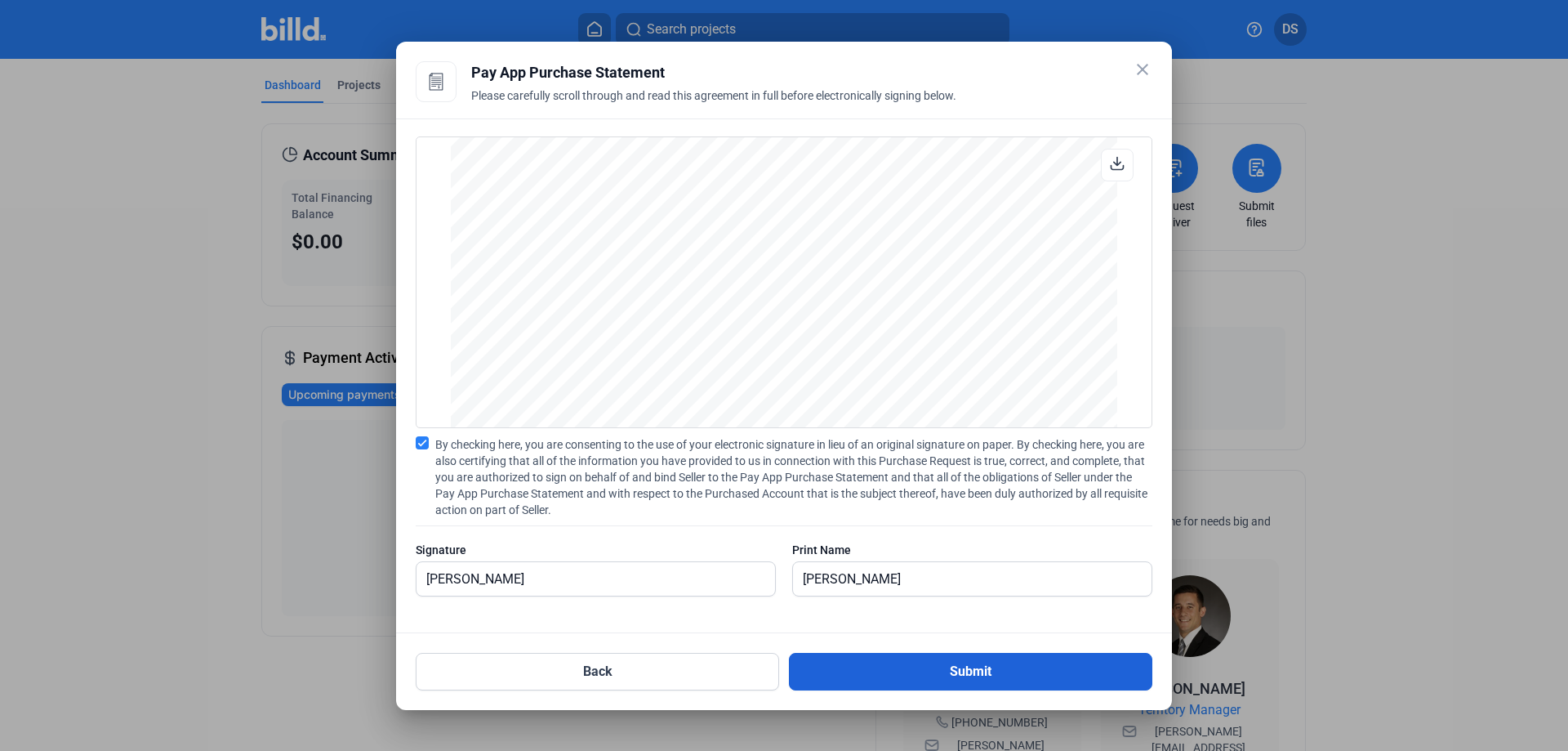
click at [883, 666] on button "Submit" at bounding box center [970, 672] width 363 height 38
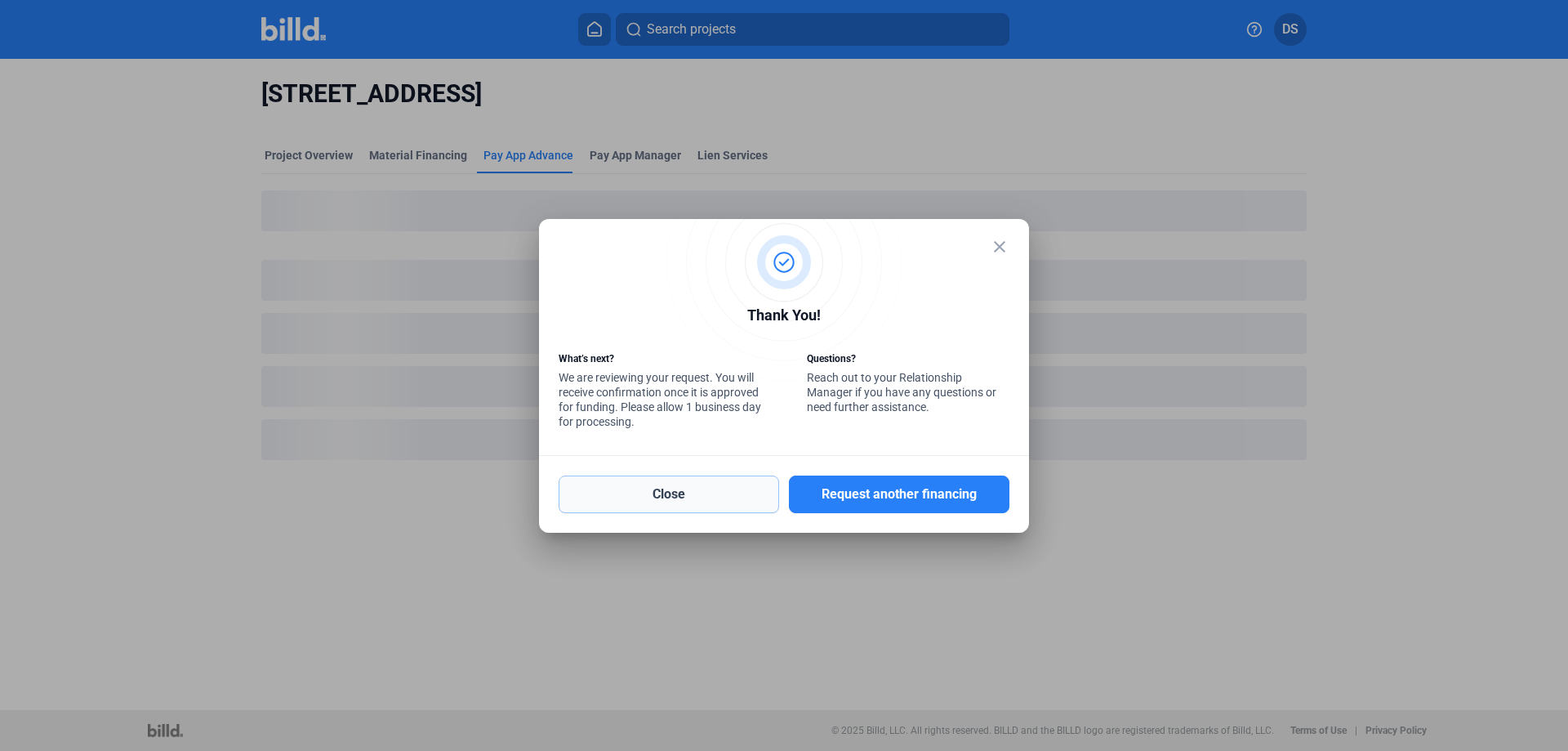
click at [679, 497] on button "Close" at bounding box center [668, 495] width 220 height 38
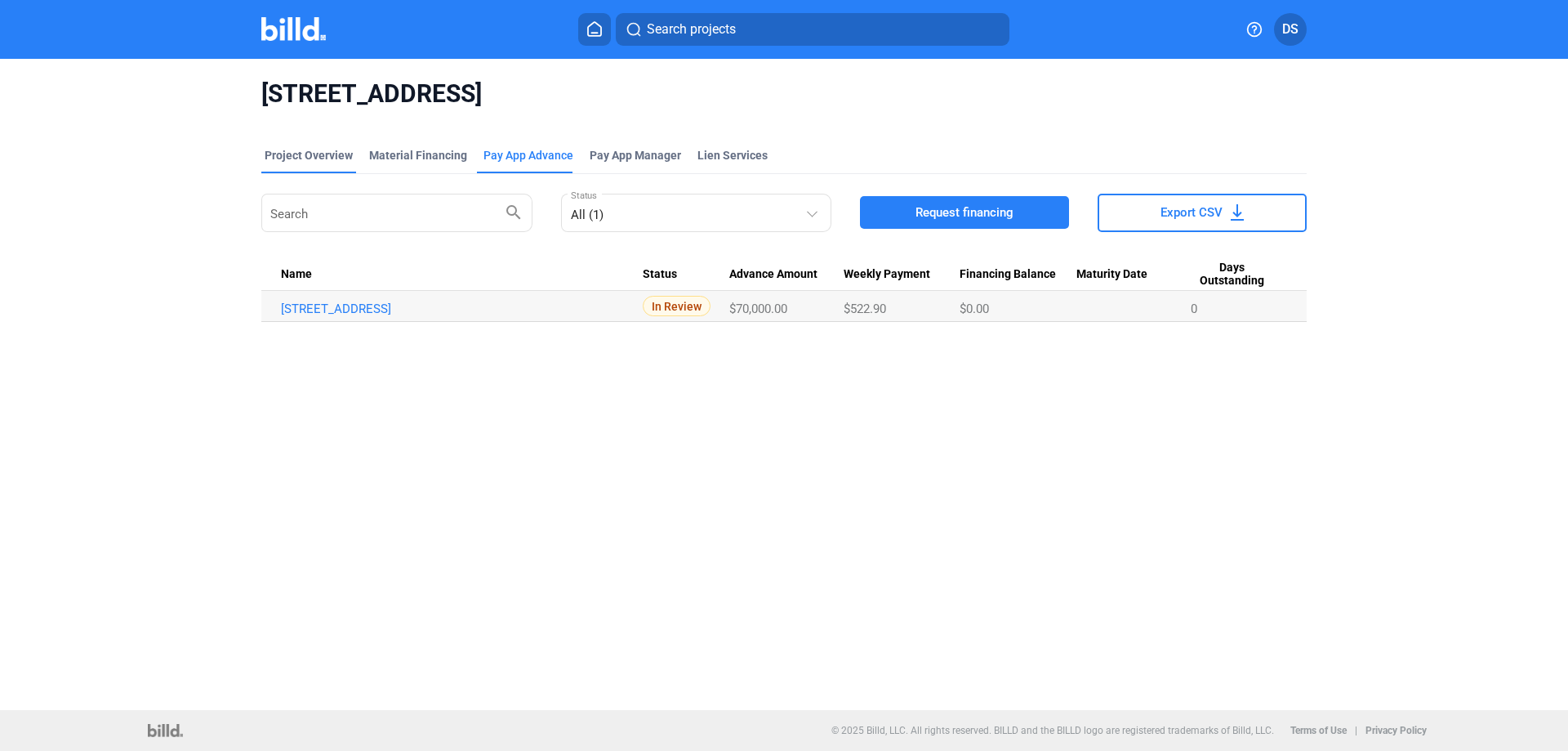
click at [328, 159] on div "Project Overview" at bounding box center [308, 155] width 88 height 16
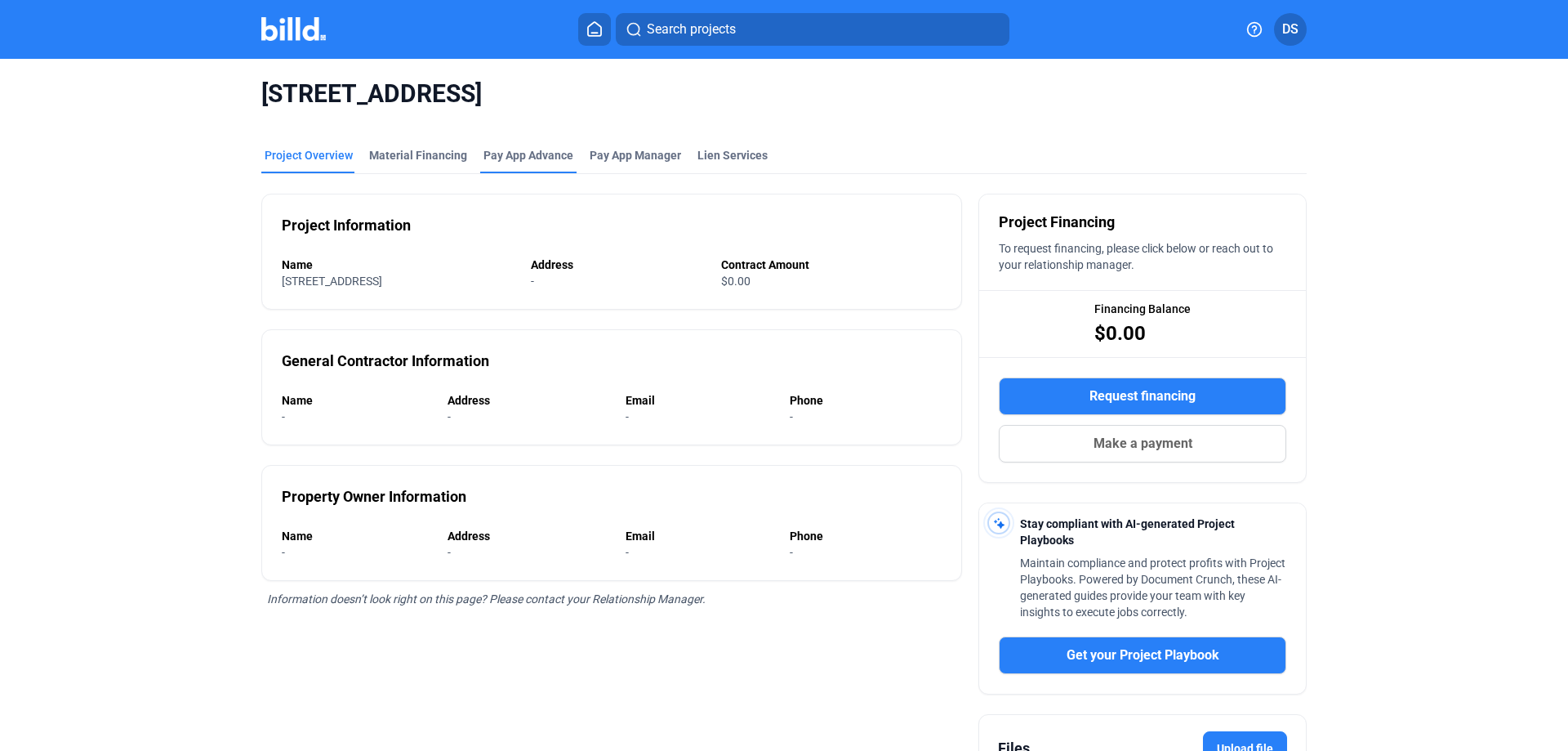
click at [492, 156] on div "Pay App Advance" at bounding box center [529, 155] width 90 height 16
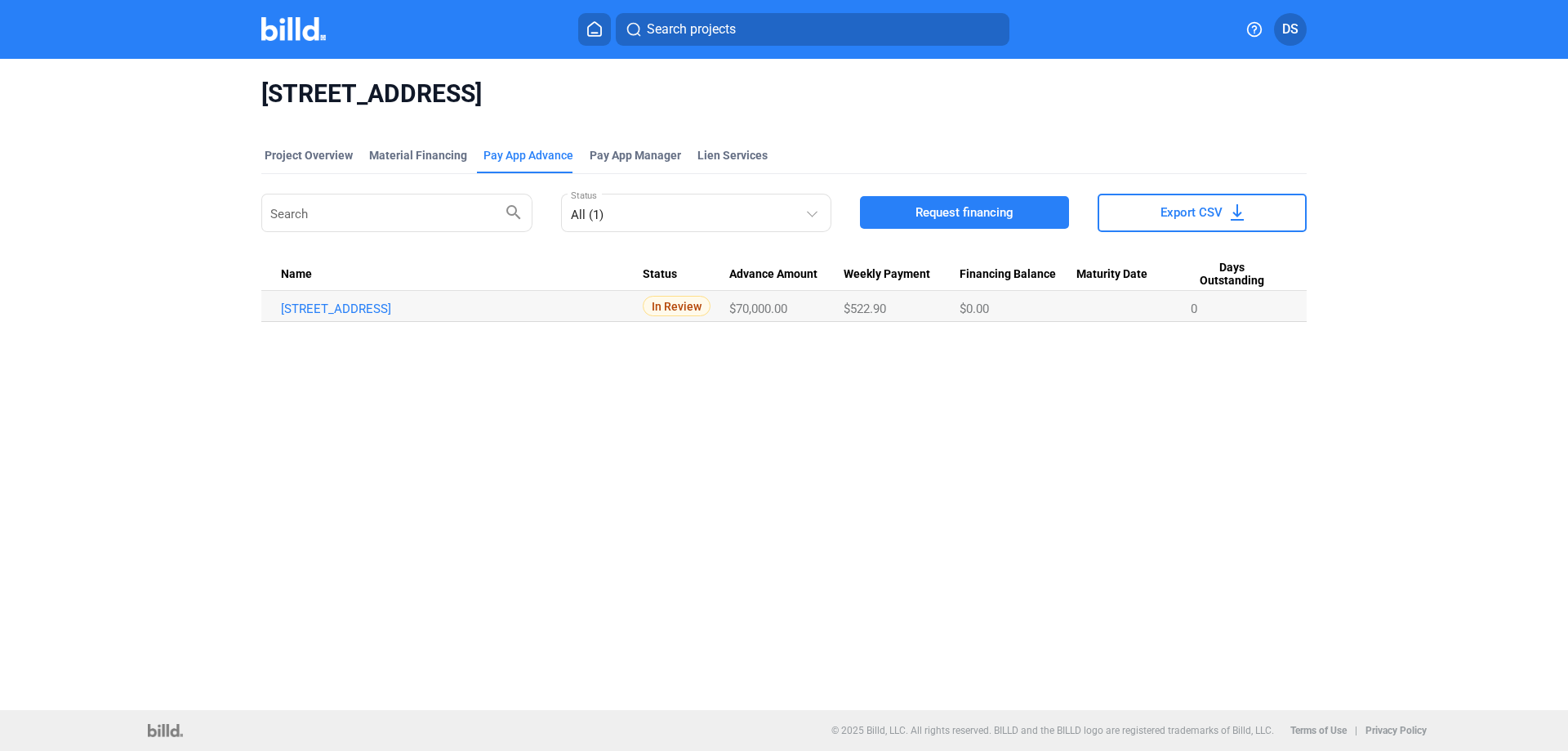
click at [619, 144] on mat-tab-group "Project Overview Material Financing Pay App Advance Pay App Manager Lien Servic…" at bounding box center [784, 225] width 1046 height 192
click at [617, 147] on span "Pay App Manager" at bounding box center [636, 155] width 92 height 16
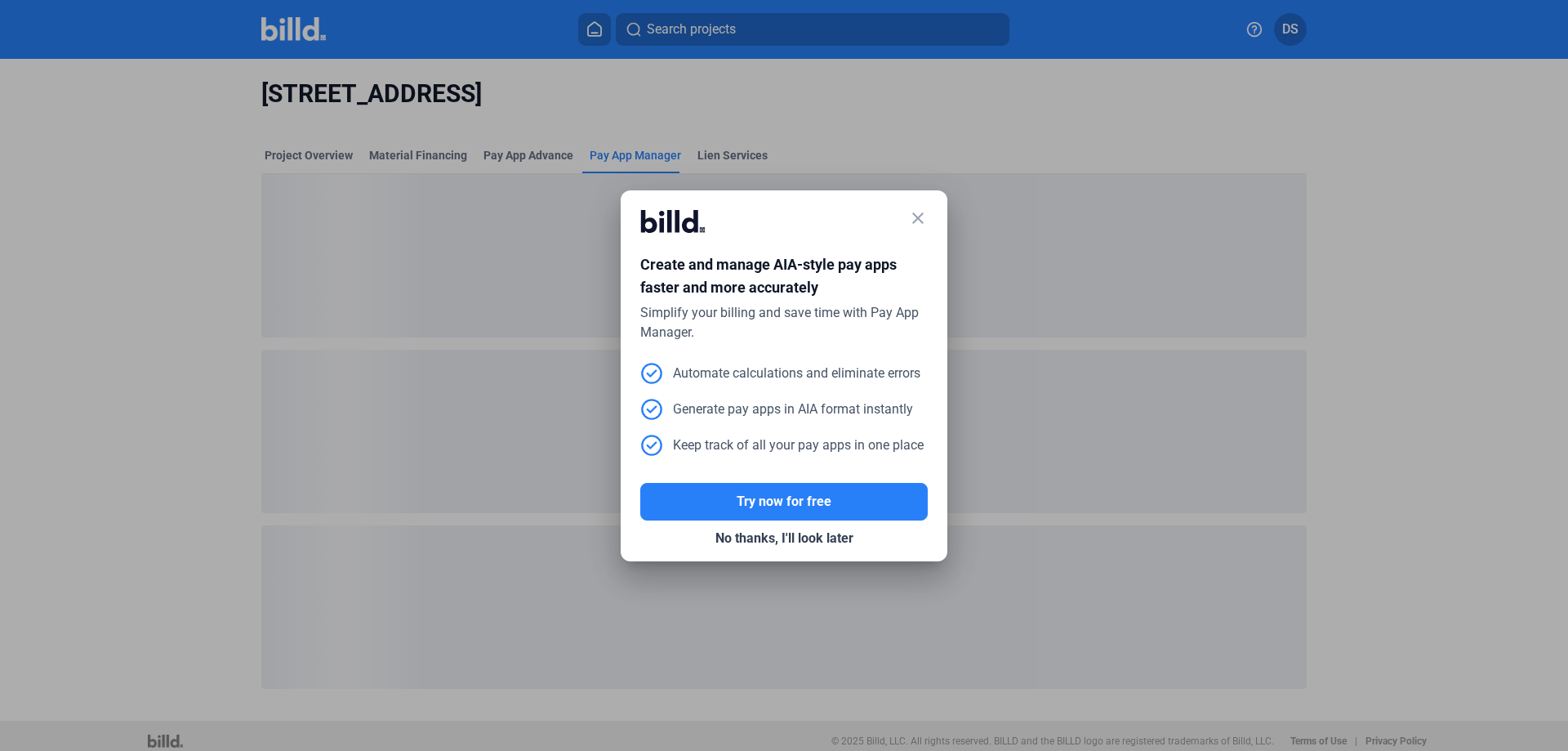
click at [432, 154] on div at bounding box center [784, 375] width 1568 height 751
click at [912, 215] on mat-icon "close" at bounding box center [918, 219] width 20 height 20
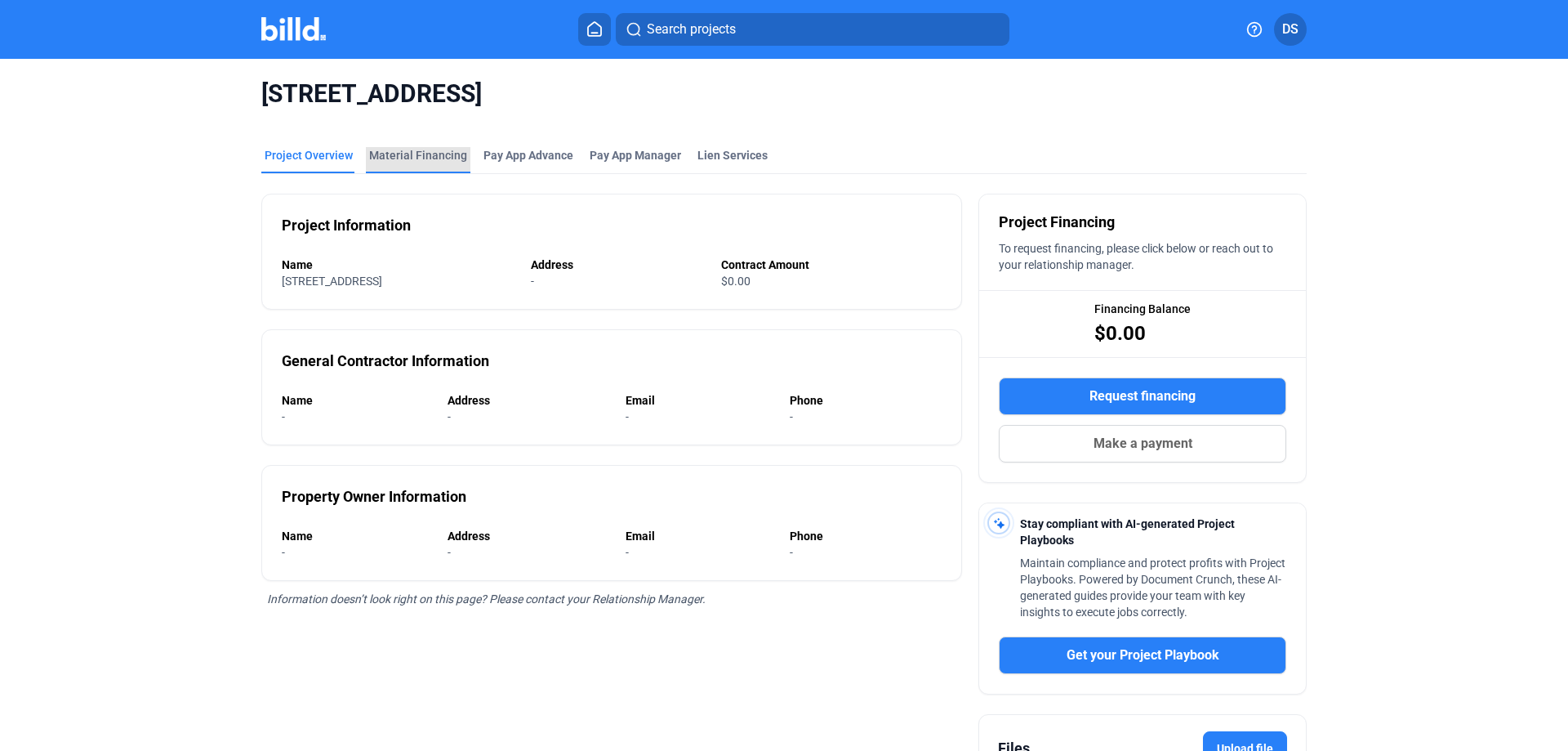
click at [441, 152] on div "Material Financing" at bounding box center [418, 155] width 98 height 16
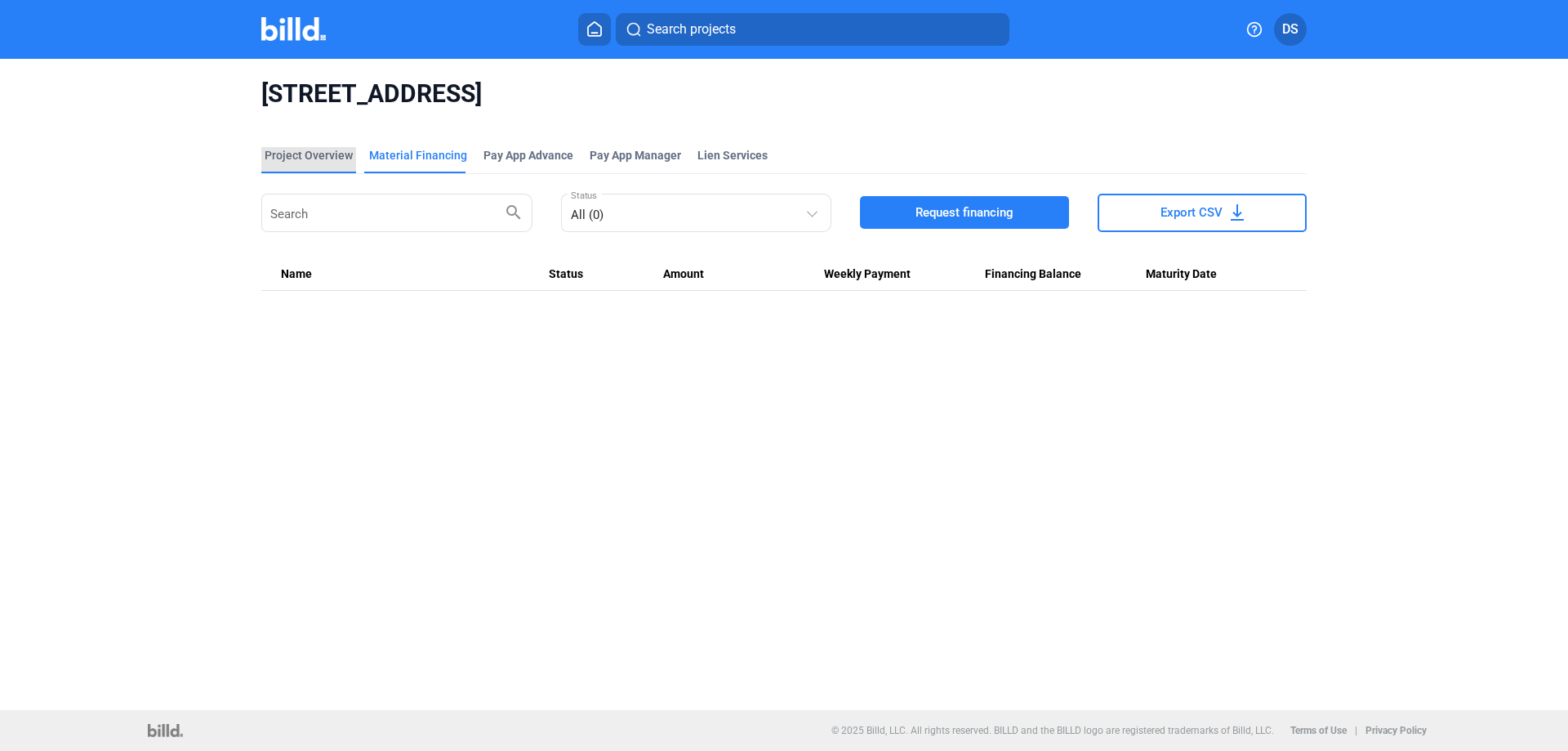
click at [291, 148] on div "Project Overview" at bounding box center [308, 155] width 88 height 16
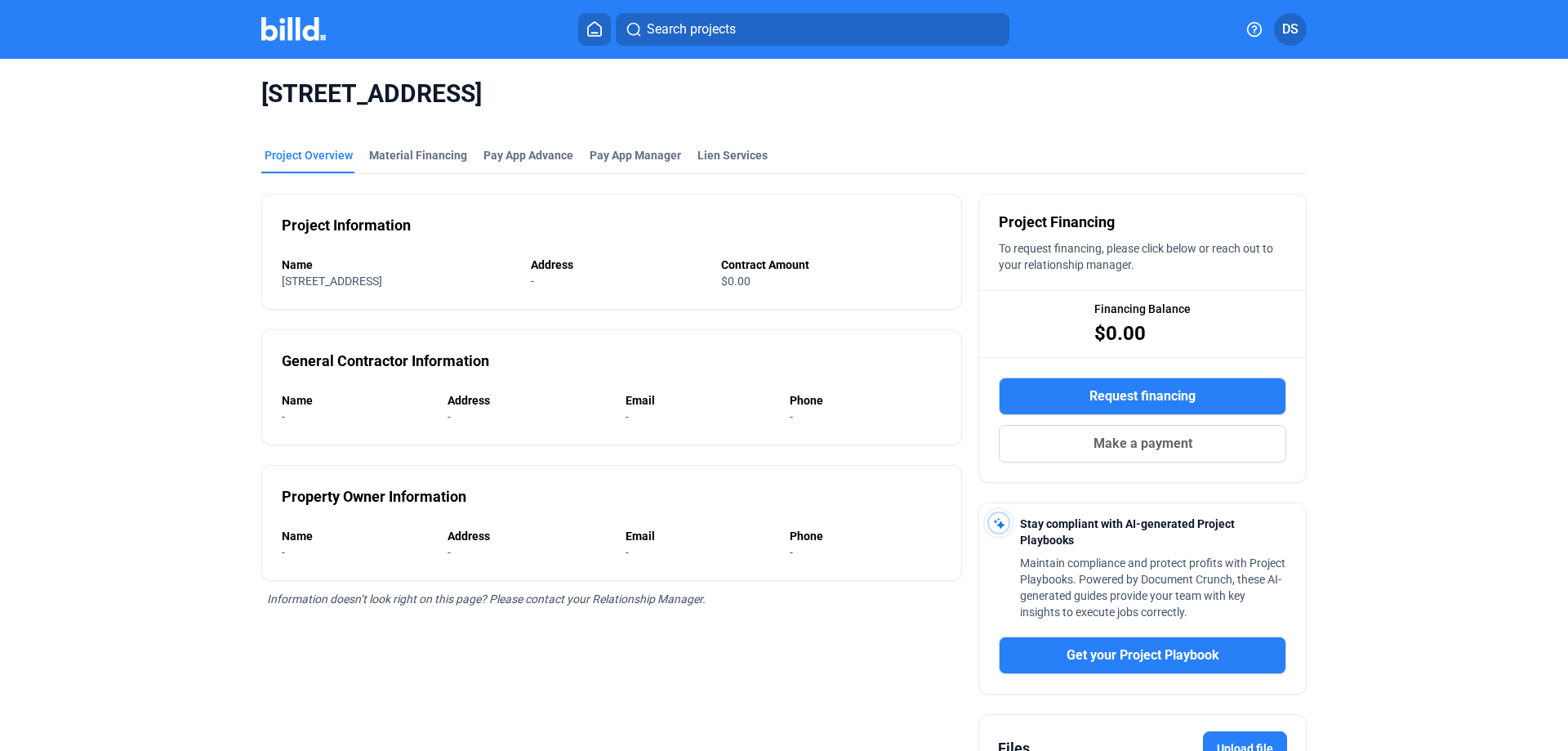
click at [299, 31] on img at bounding box center [294, 29] width 65 height 23
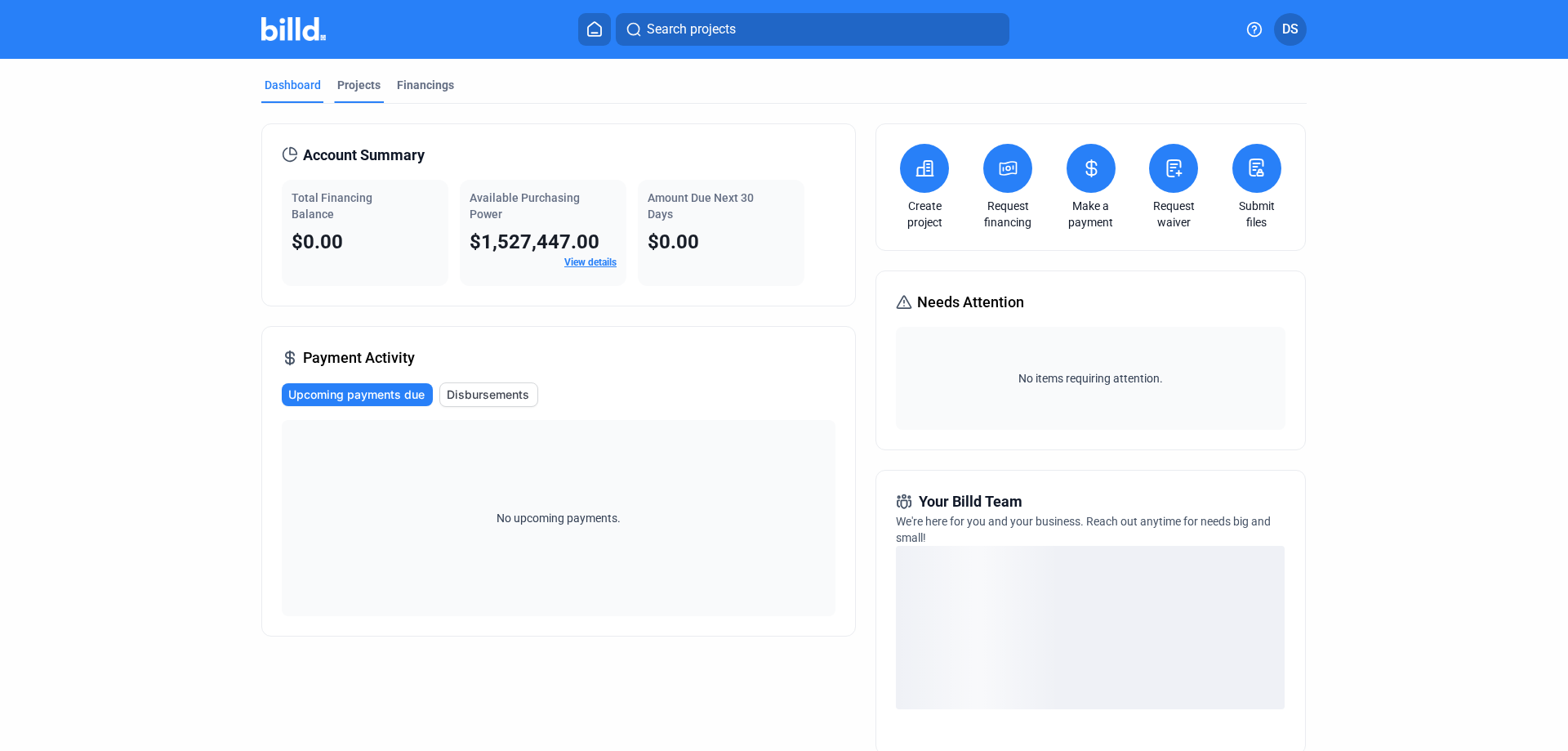
click at [364, 86] on div "Projects" at bounding box center [359, 85] width 43 height 16
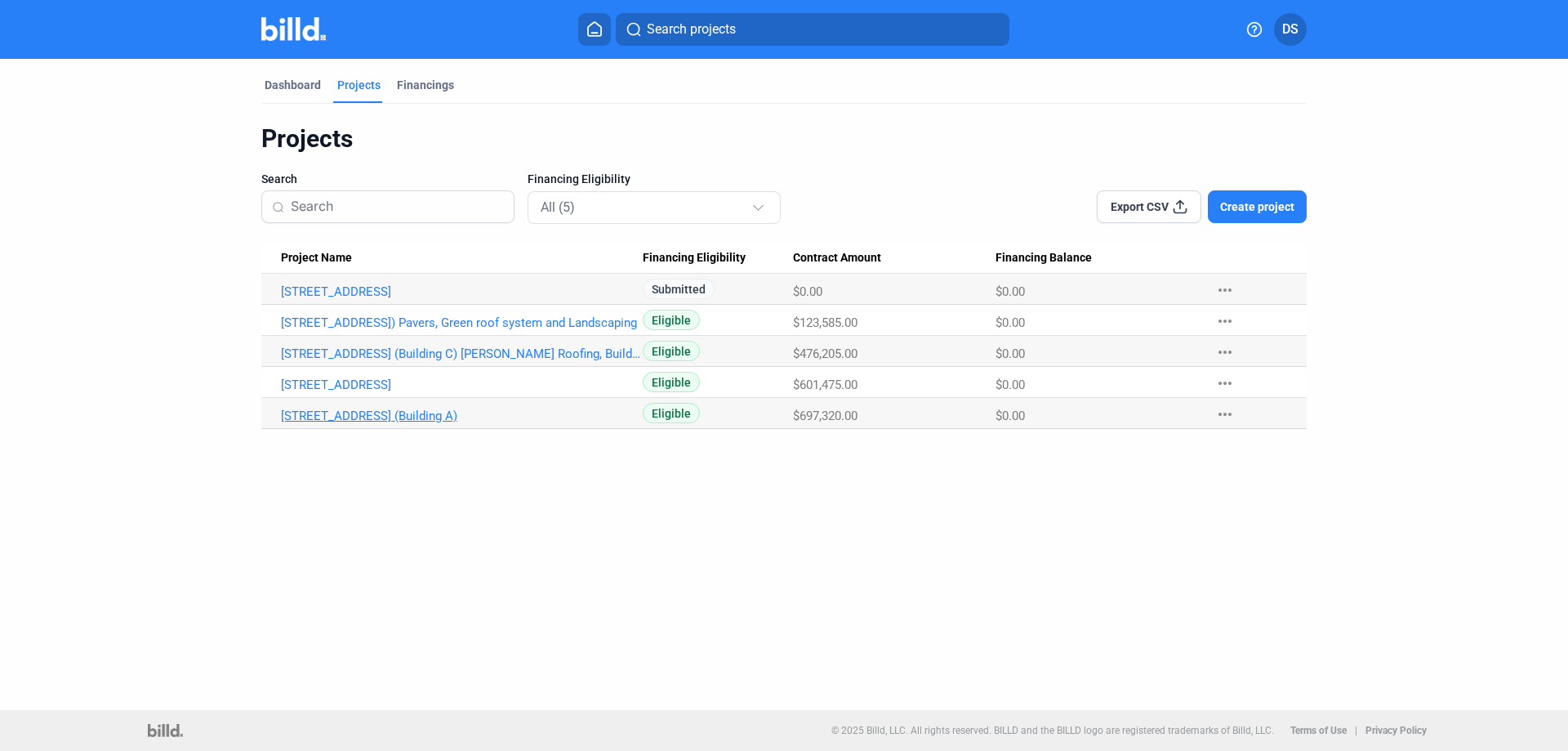
click at [616, 299] on link "[STREET_ADDRESS] (Building A)" at bounding box center [461, 291] width 361 height 14
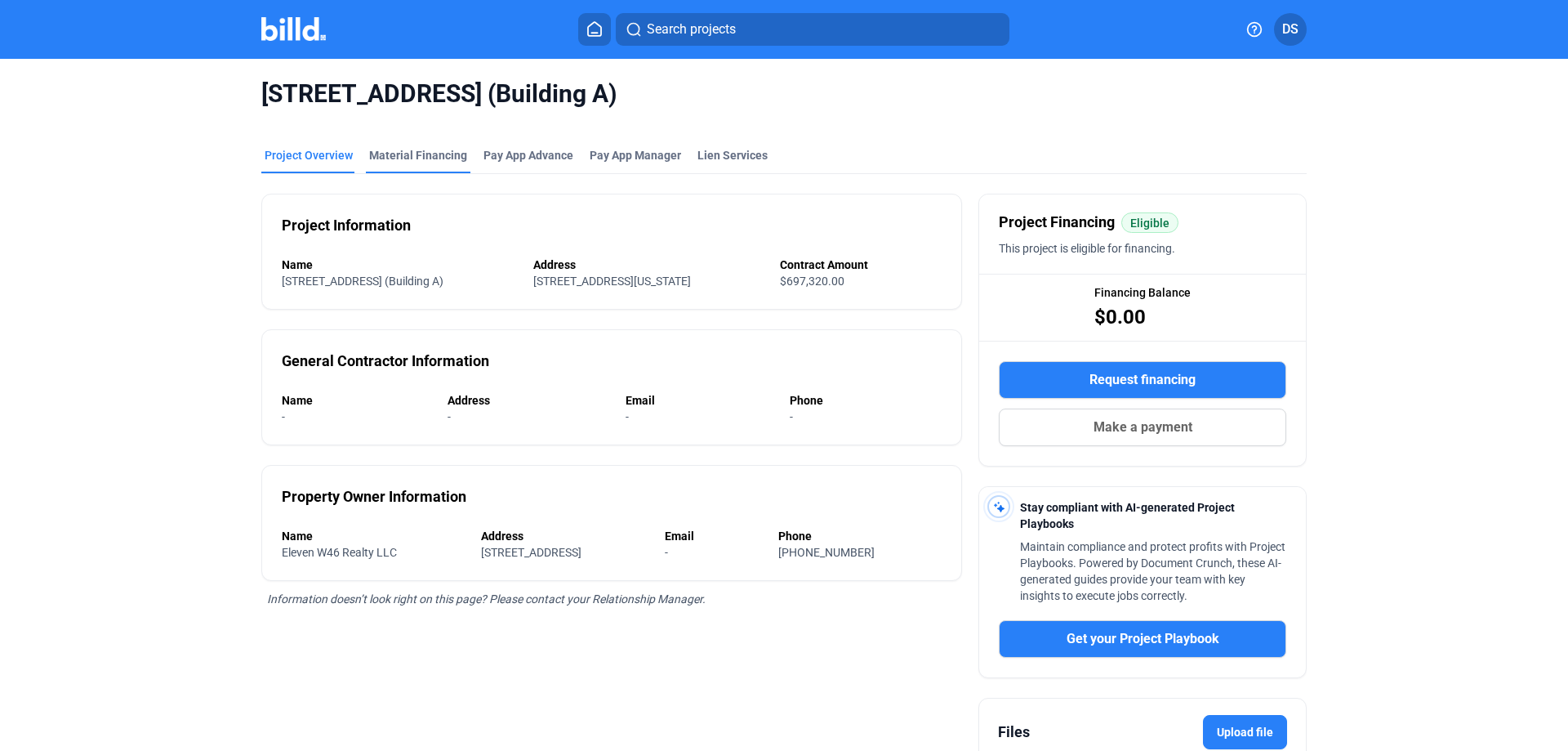
click at [441, 150] on div "Material Financing" at bounding box center [418, 155] width 98 height 16
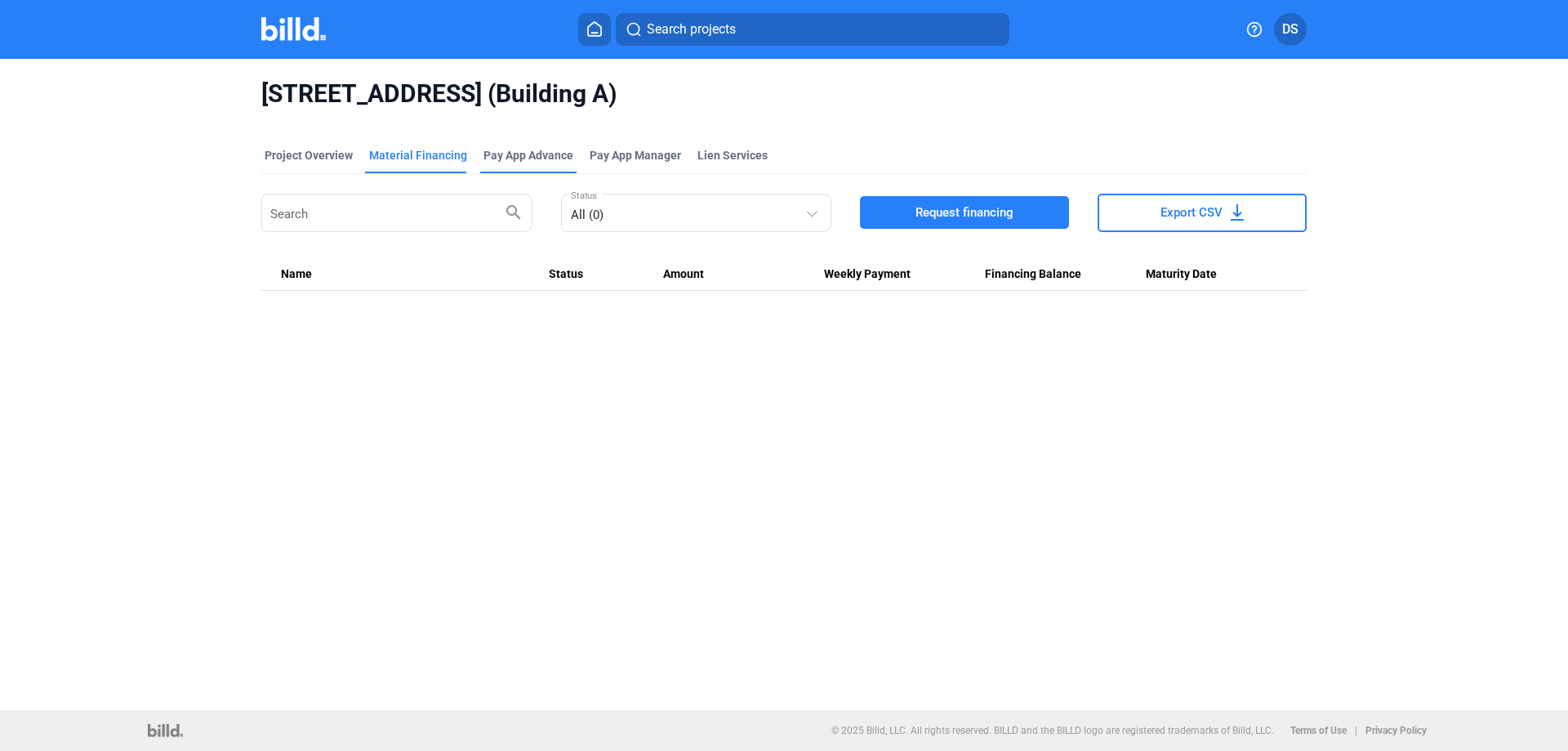
click at [525, 153] on div "Pay App Advance" at bounding box center [529, 155] width 90 height 16
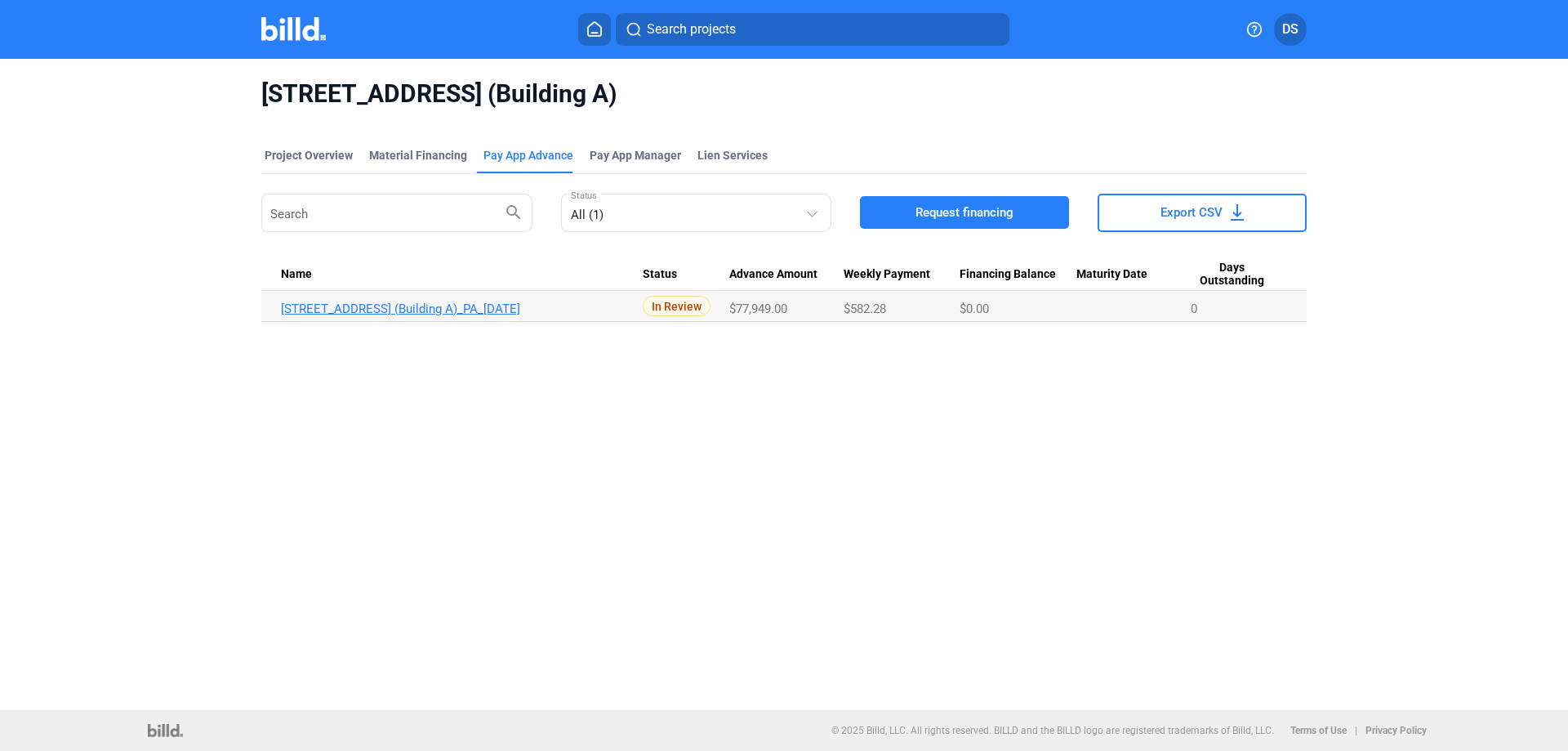
drag, startPoint x: 618, startPoint y: 307, endPoint x: 448, endPoint y: 314, distance: 170.1
click at [452, 309] on link "[STREET_ADDRESS] (Building A)_PA_[DATE]" at bounding box center [461, 308] width 361 height 14
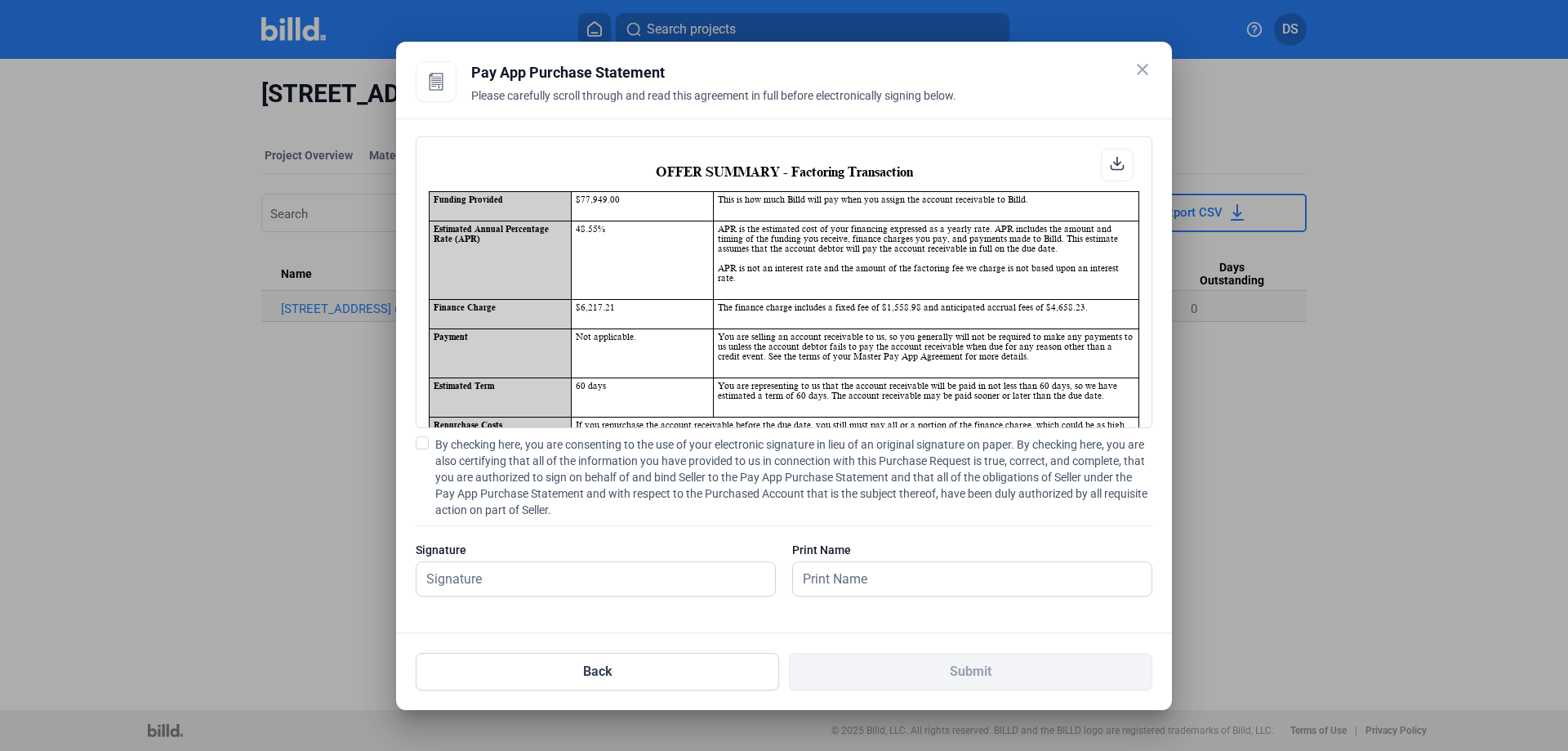
click at [1119, 163] on icon at bounding box center [1118, 163] width 13 height 13
click at [1146, 73] on mat-icon "close" at bounding box center [1143, 69] width 20 height 20
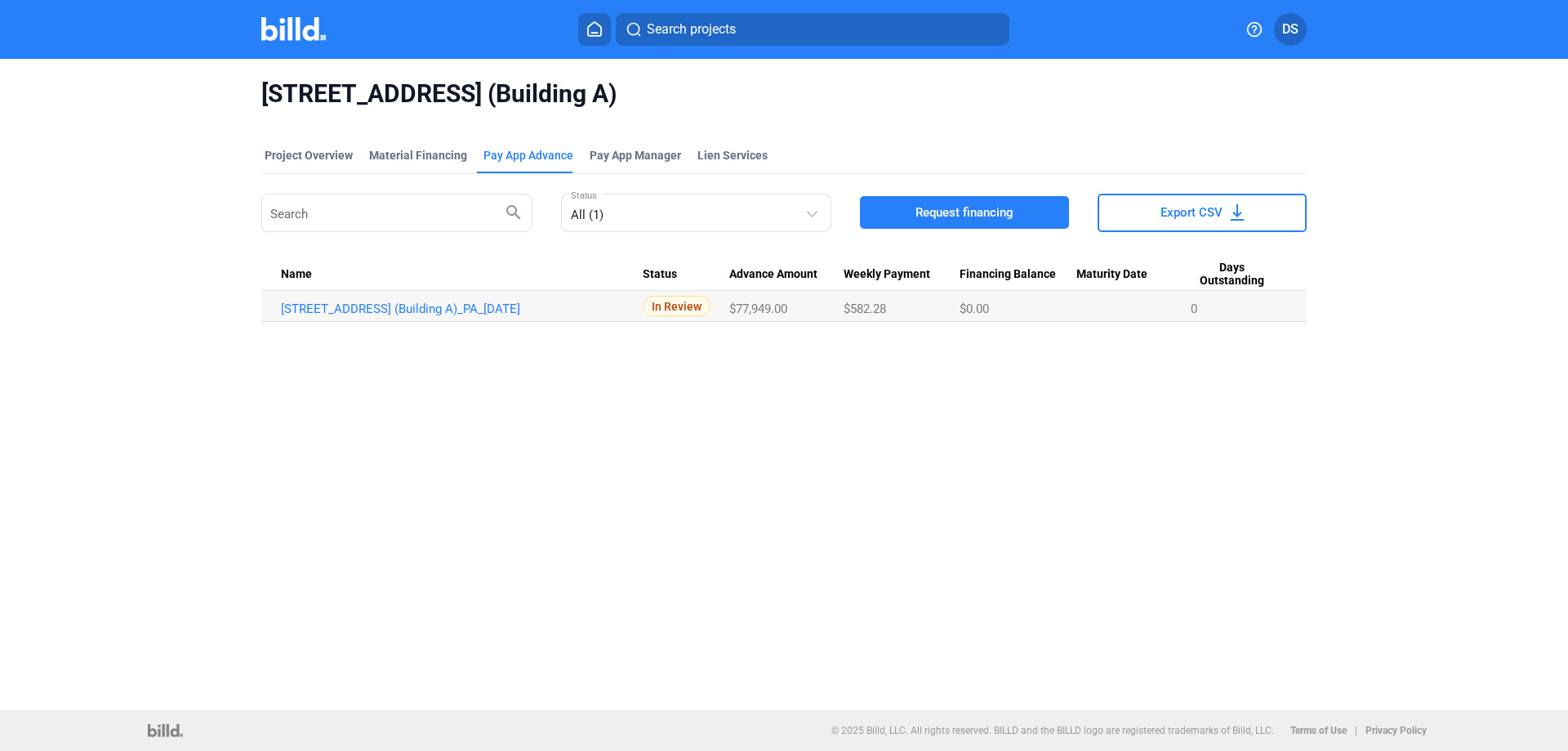
drag, startPoint x: 655, startPoint y: 300, endPoint x: 652, endPoint y: 308, distance: 8.5
click at [652, 308] on span "In Review" at bounding box center [676, 306] width 67 height 21
click at [667, 308] on span "In Review" at bounding box center [676, 306] width 67 height 21
click at [380, 314] on link "[STREET_ADDRESS] (Building A)_PA_[DATE]" at bounding box center [461, 308] width 361 height 14
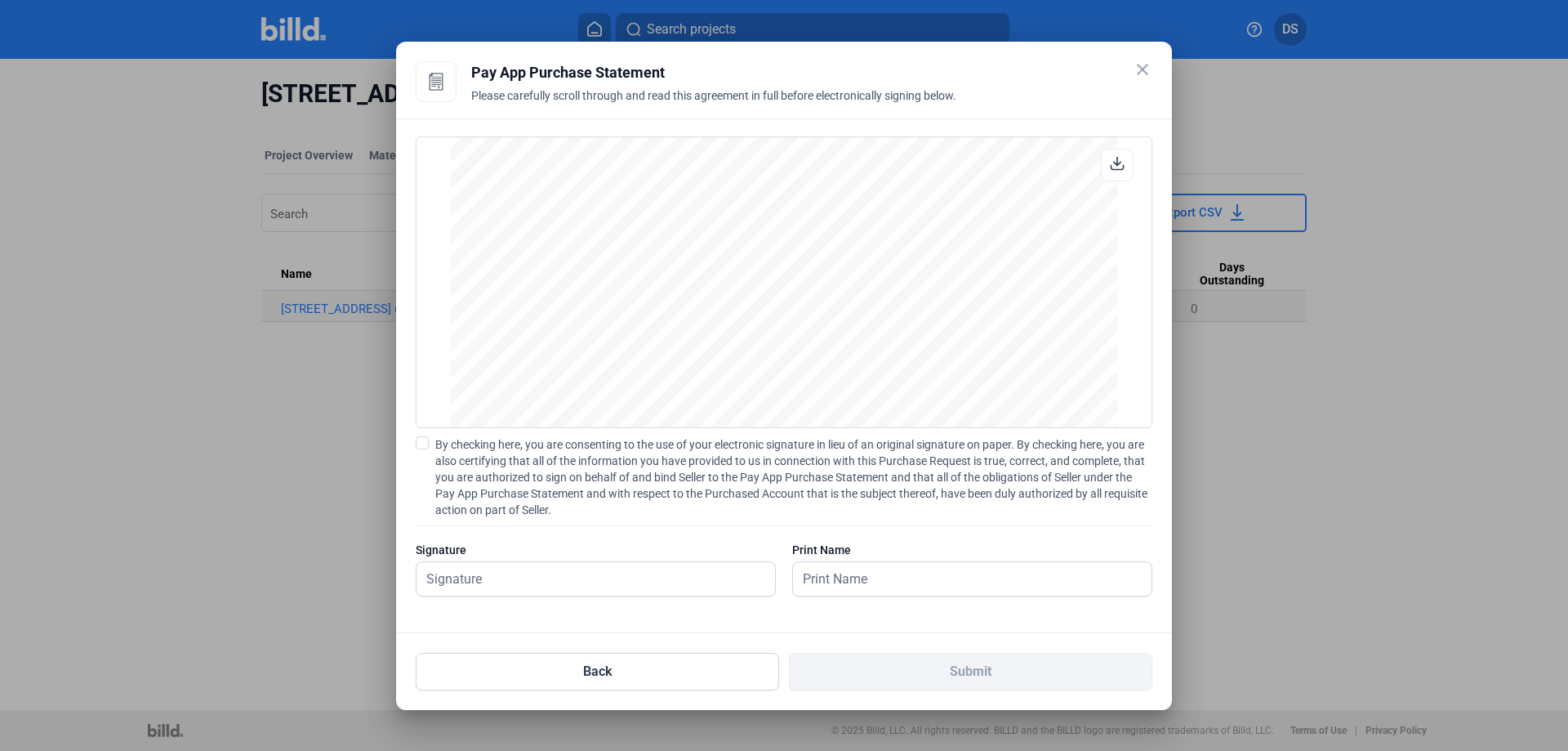
scroll to position [3504, 0]
click at [1146, 64] on mat-icon "close" at bounding box center [1143, 69] width 20 height 20
